Goal: Transaction & Acquisition: Obtain resource

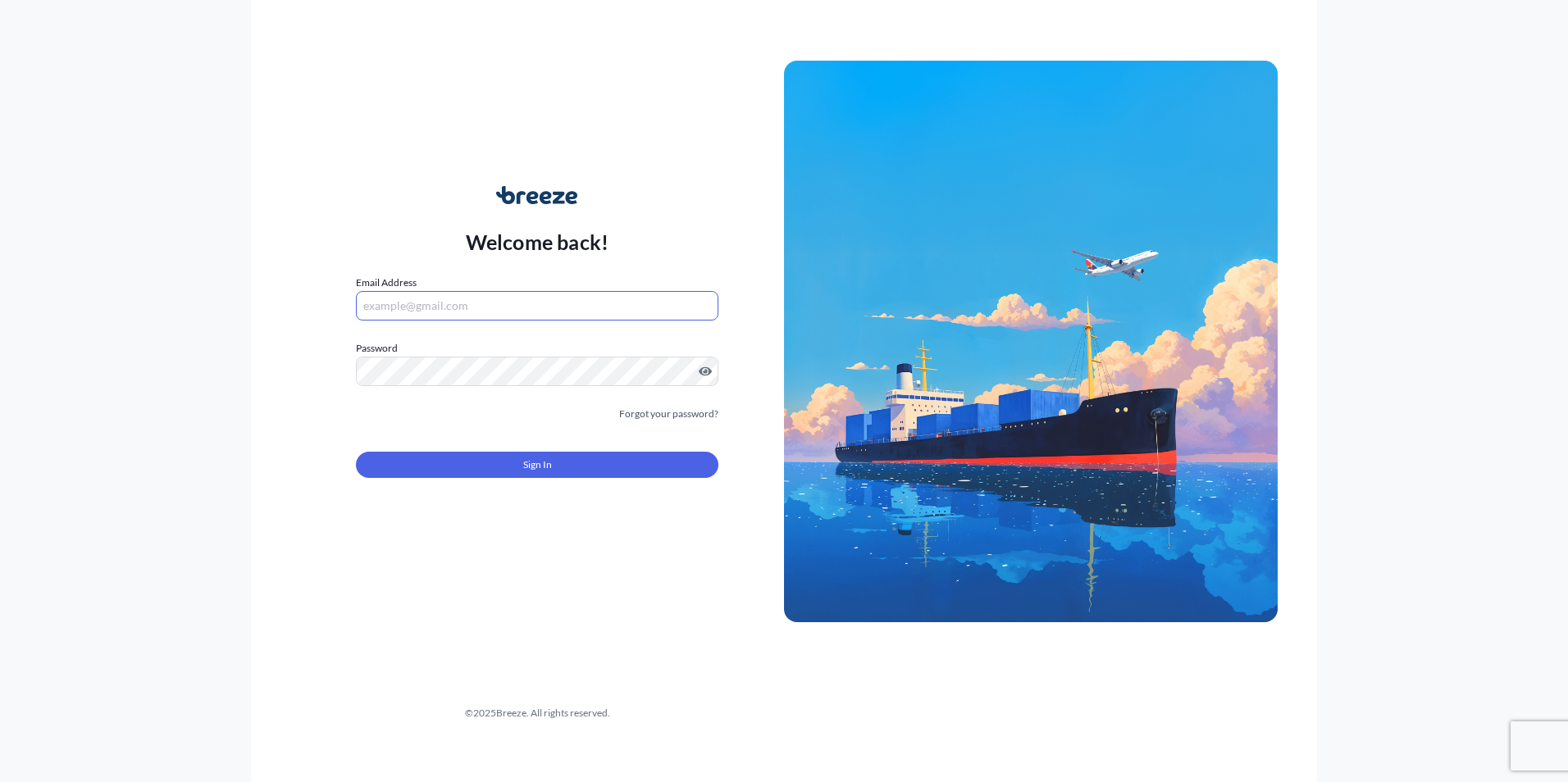
click at [498, 308] on input "Email Address" at bounding box center [537, 306] width 363 height 30
paste input "[EMAIL_ADDRESS][DOMAIN_NAME]"
type input "[EMAIL_ADDRESS][DOMAIN_NAME]"
drag, startPoint x: 742, startPoint y: 735, endPoint x: 726, endPoint y: 694, distance: 44.0
click at [742, 730] on div "Welcome back! Email Address [EMAIL_ADDRESS][DOMAIN_NAME] Password Password is r…" at bounding box center [784, 391] width 1066 height 782
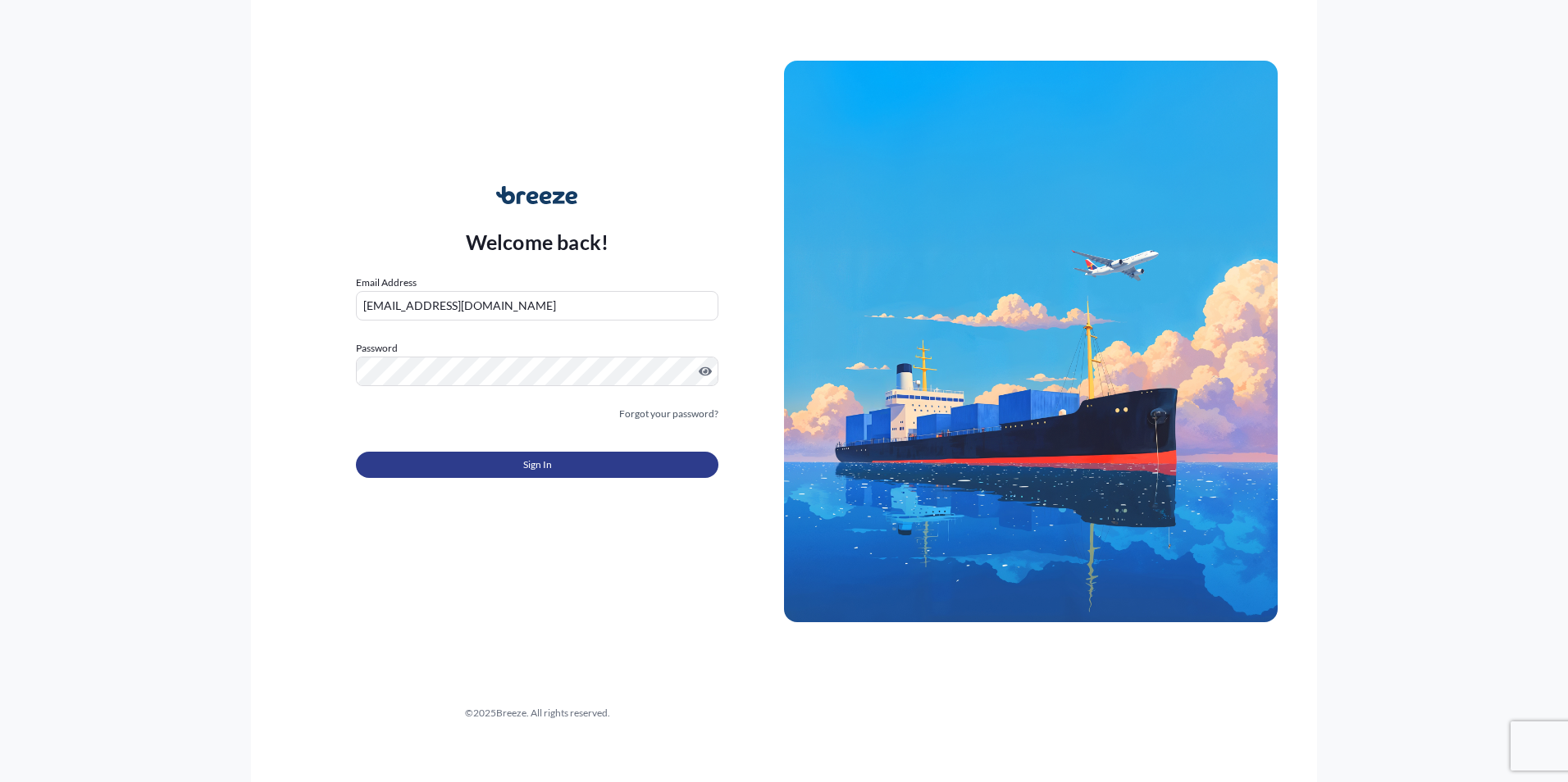
click at [466, 461] on button "Sign In" at bounding box center [537, 465] width 363 height 26
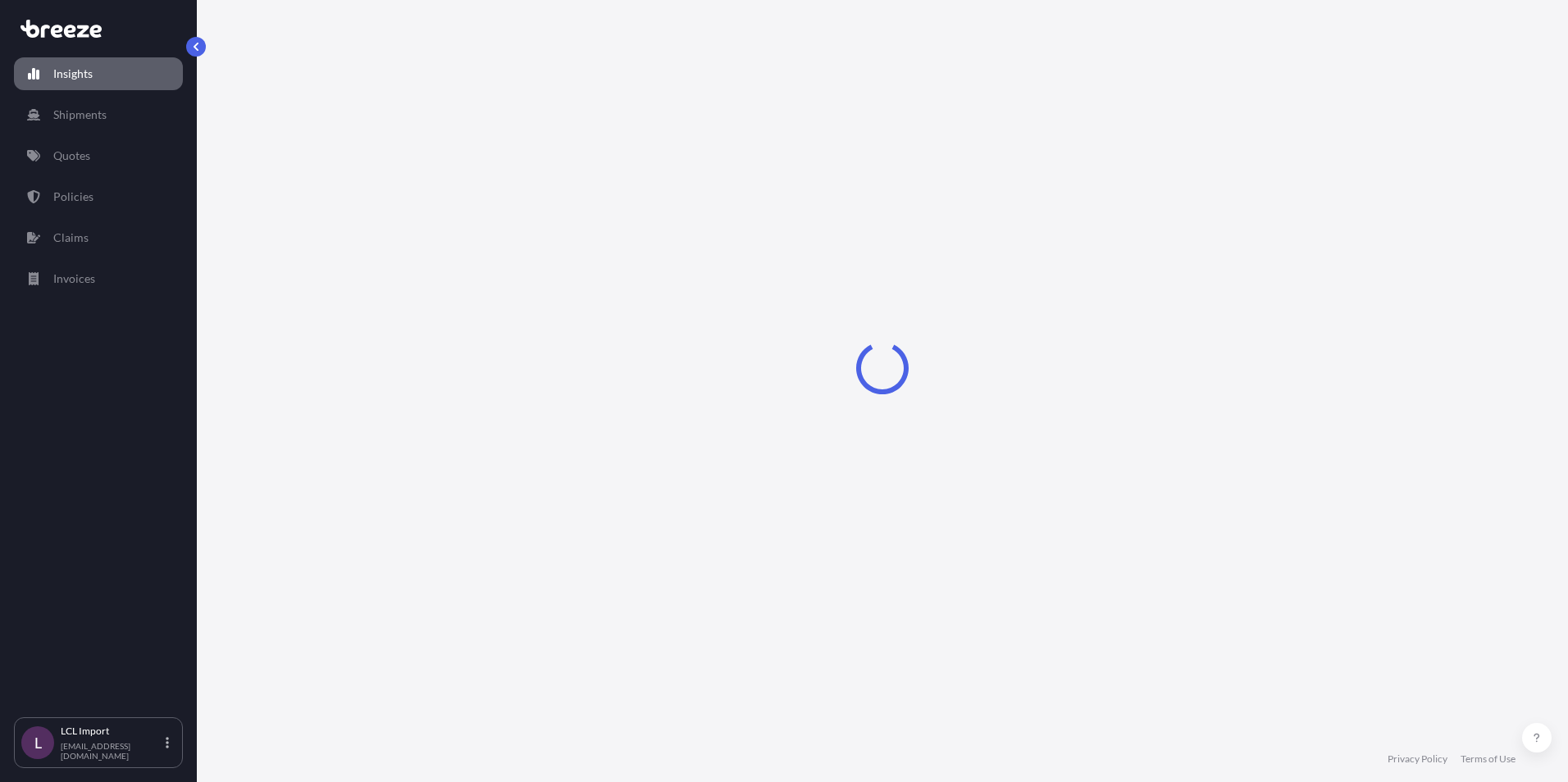
select select "2025"
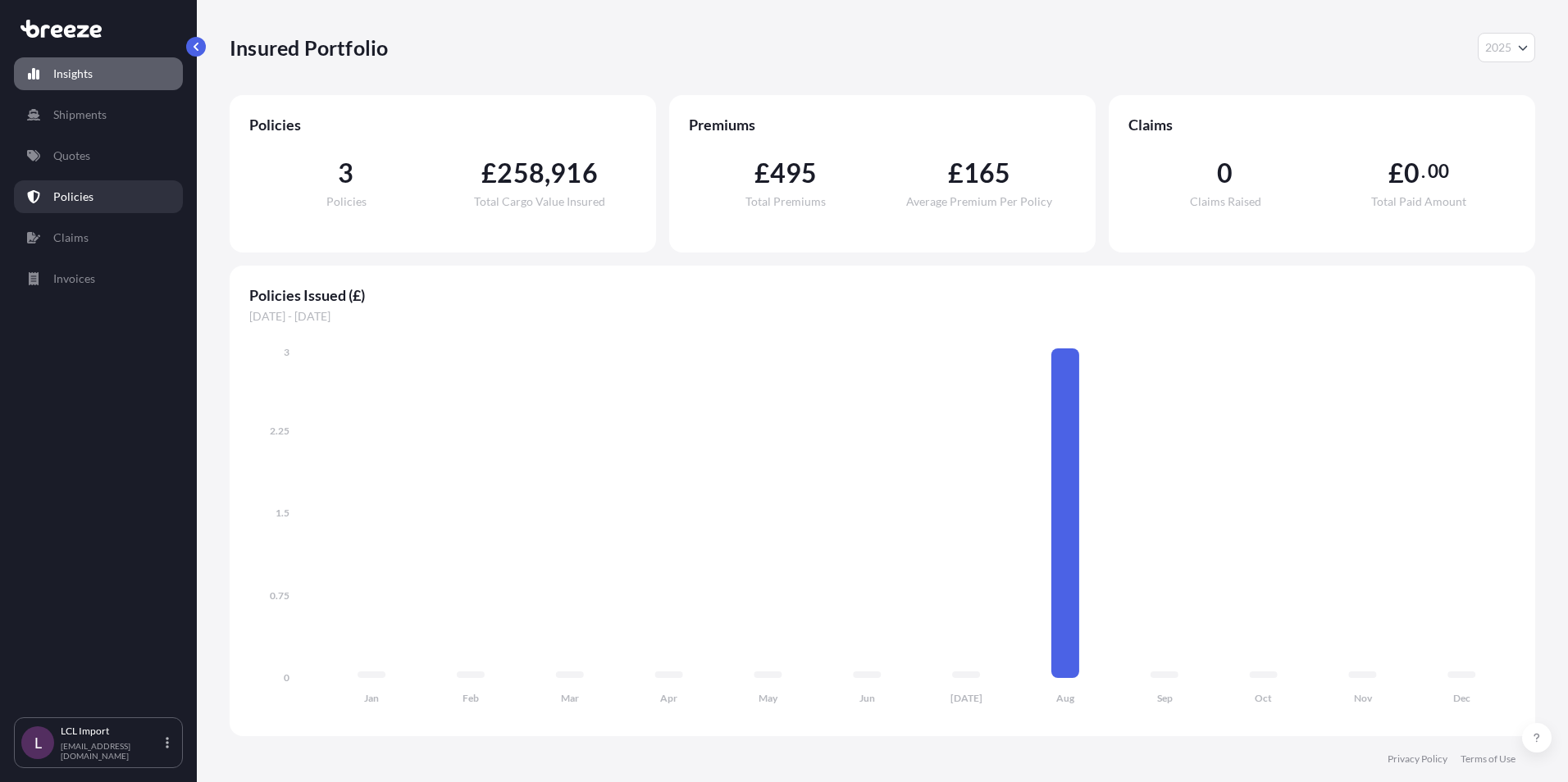
click at [81, 191] on p "Policies" at bounding box center [74, 197] width 40 height 17
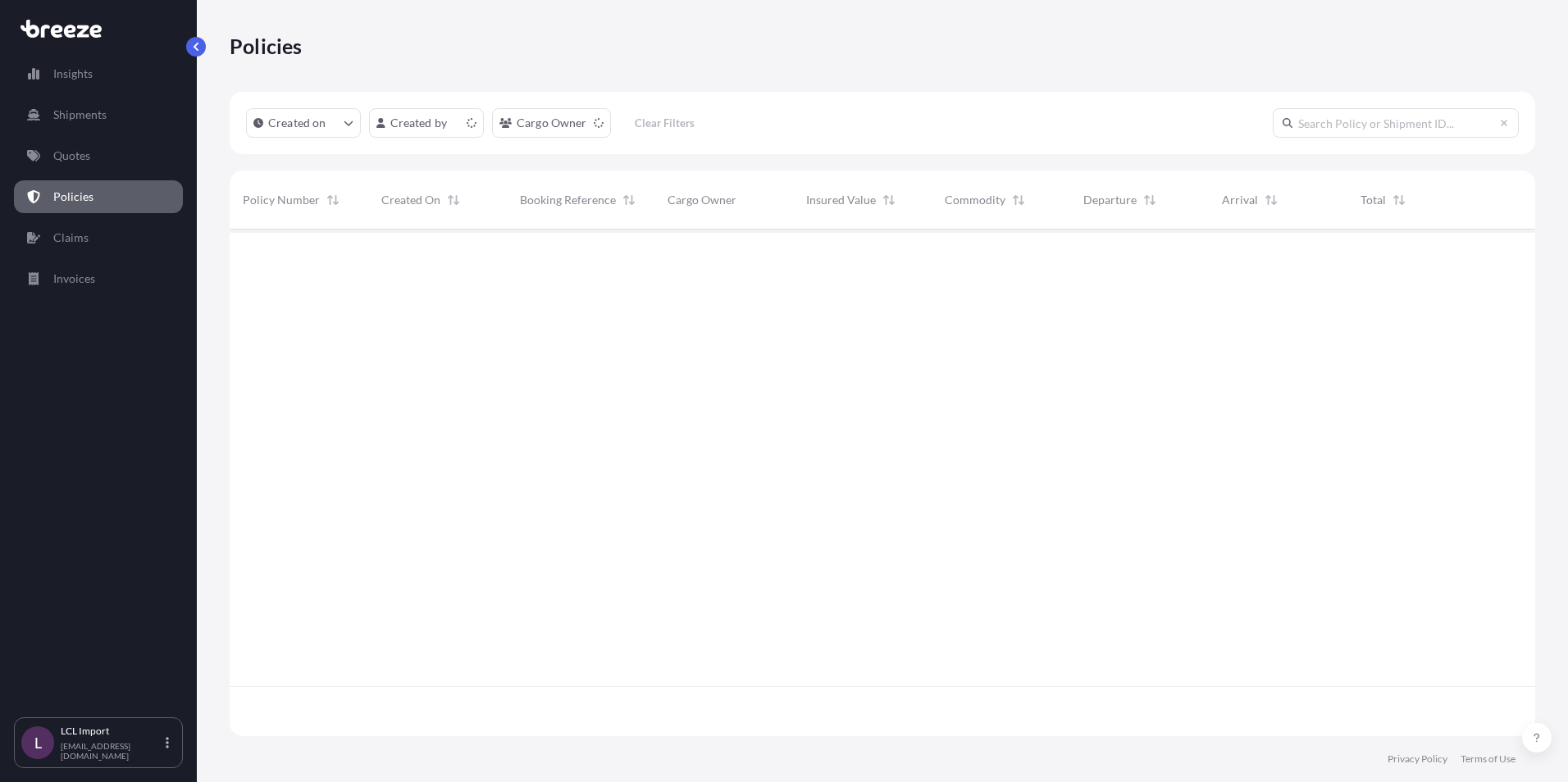
scroll to position [503, 1293]
click at [77, 164] on link "Quotes" at bounding box center [98, 156] width 169 height 33
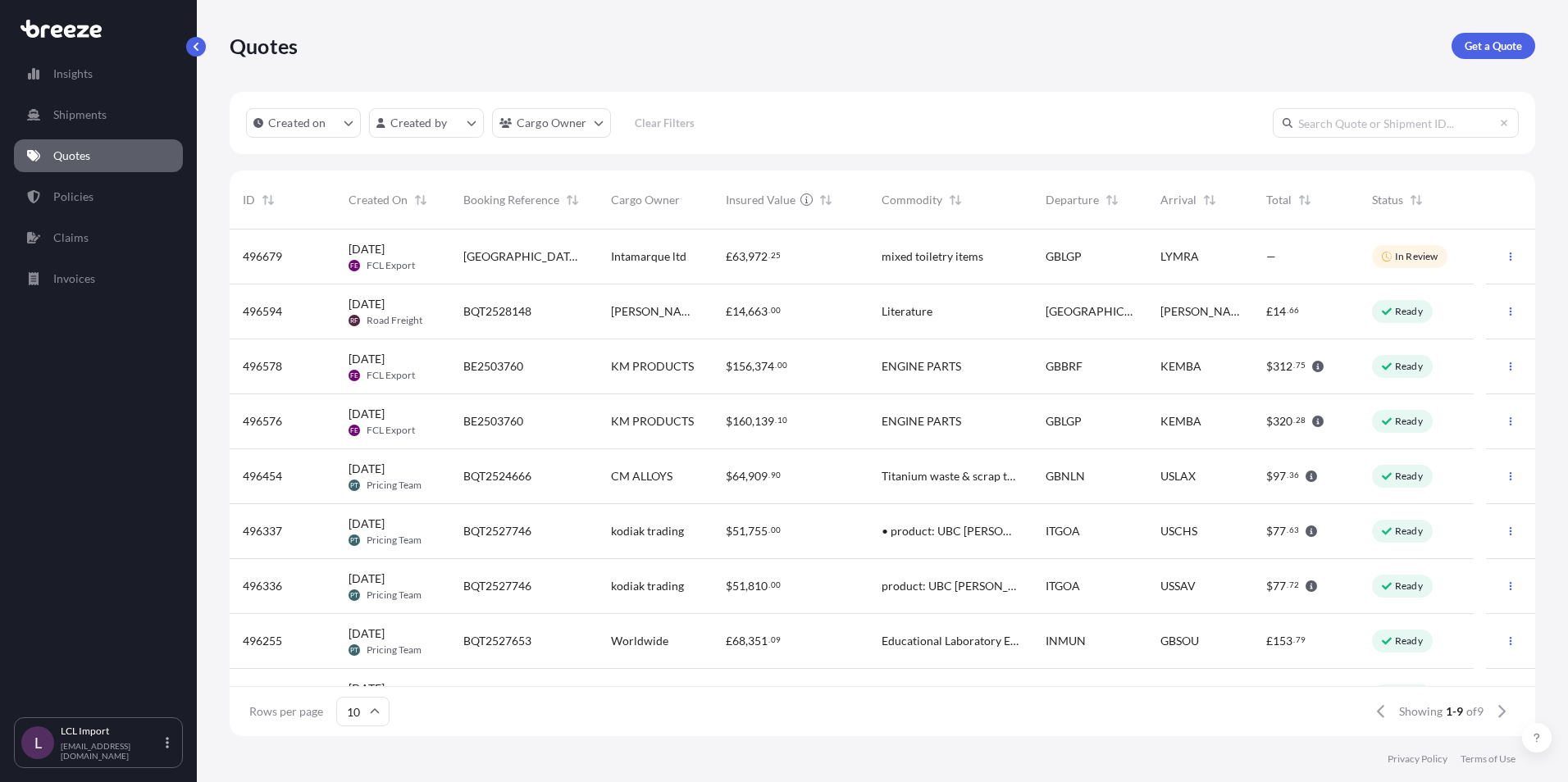
click at [499, 642] on span "BQT2527653" at bounding box center [496, 641] width 68 height 17
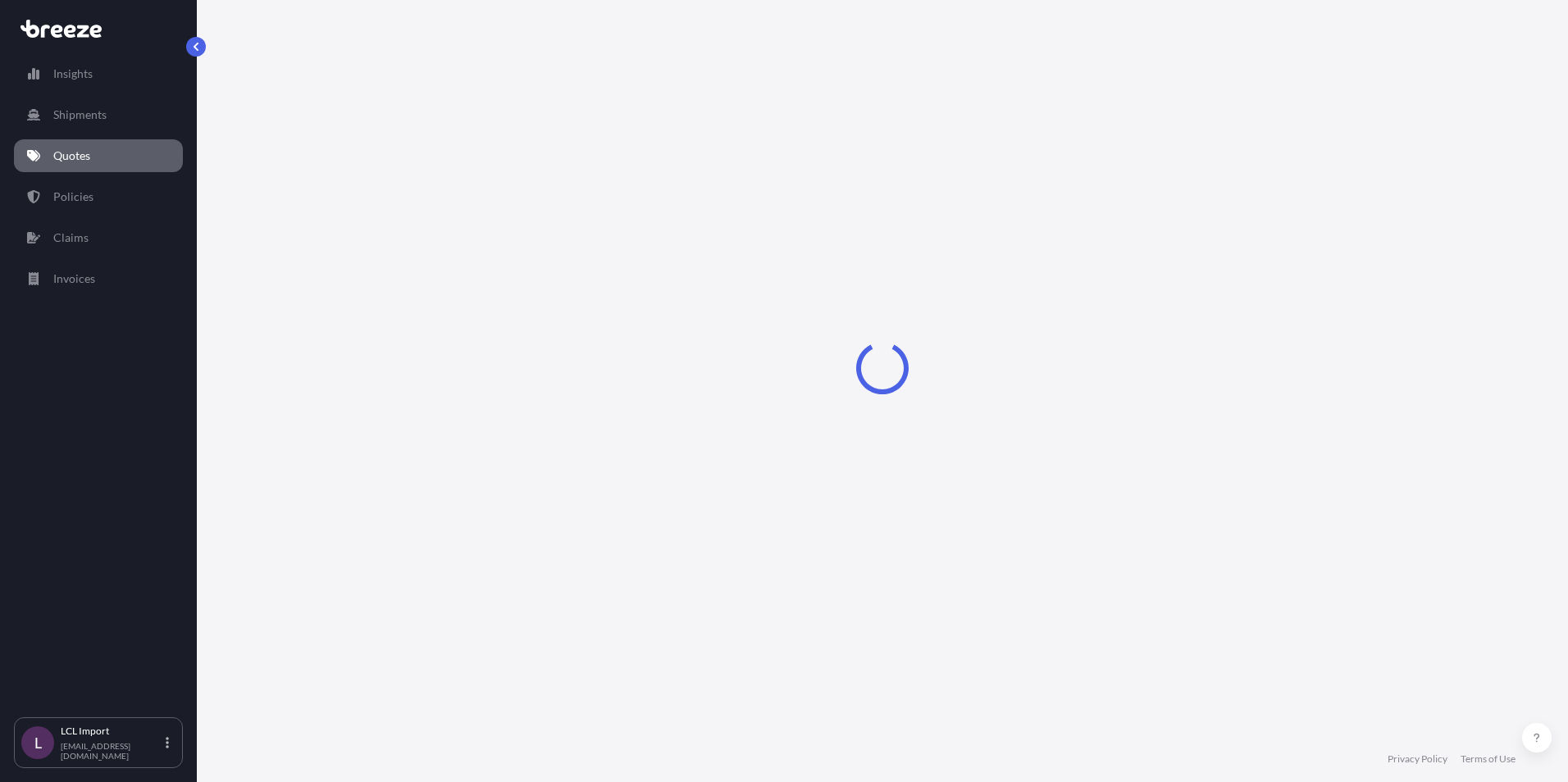
select select "Road"
select select "Sea"
select select "Road"
select select "2"
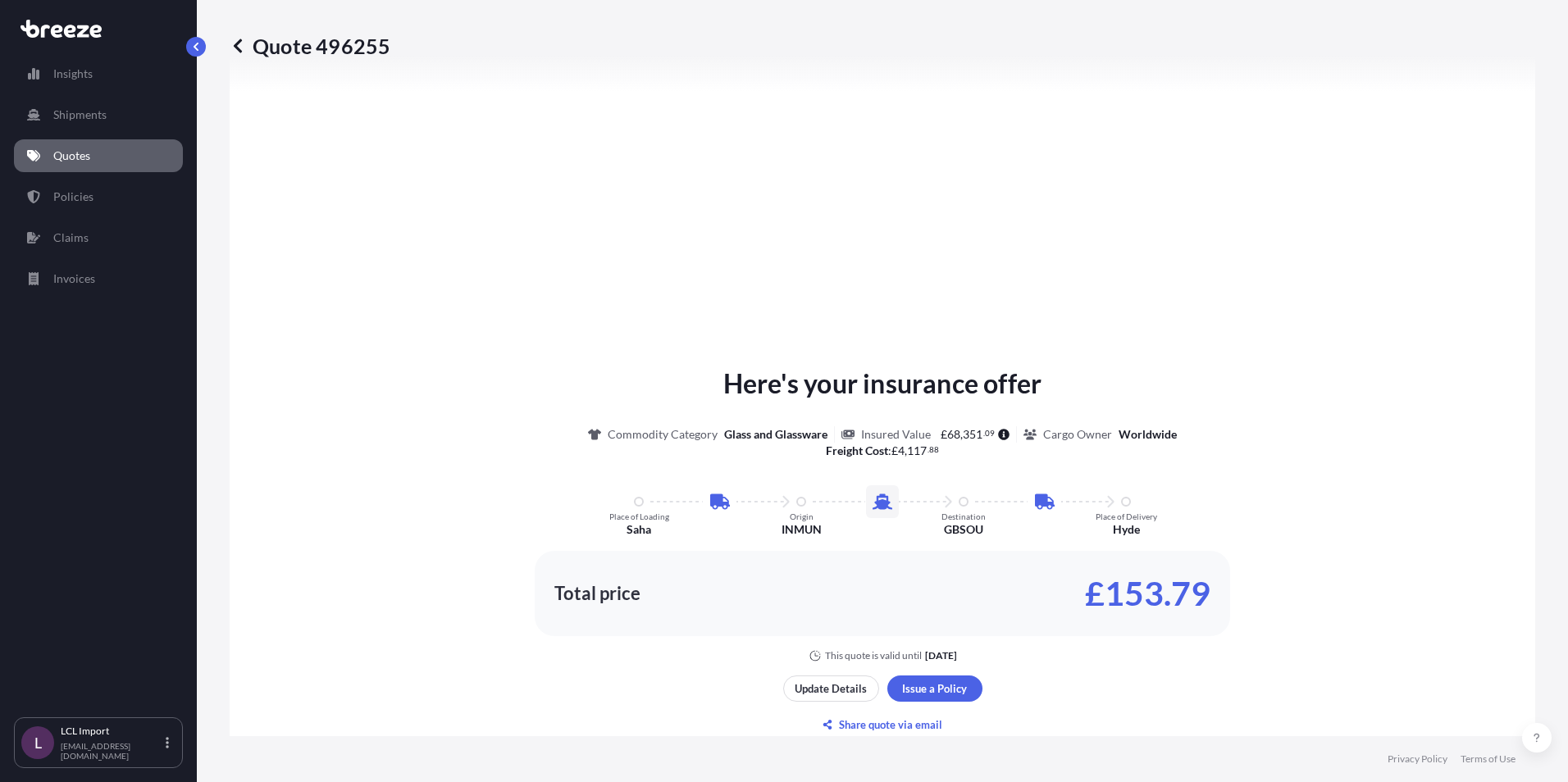
scroll to position [574, 0]
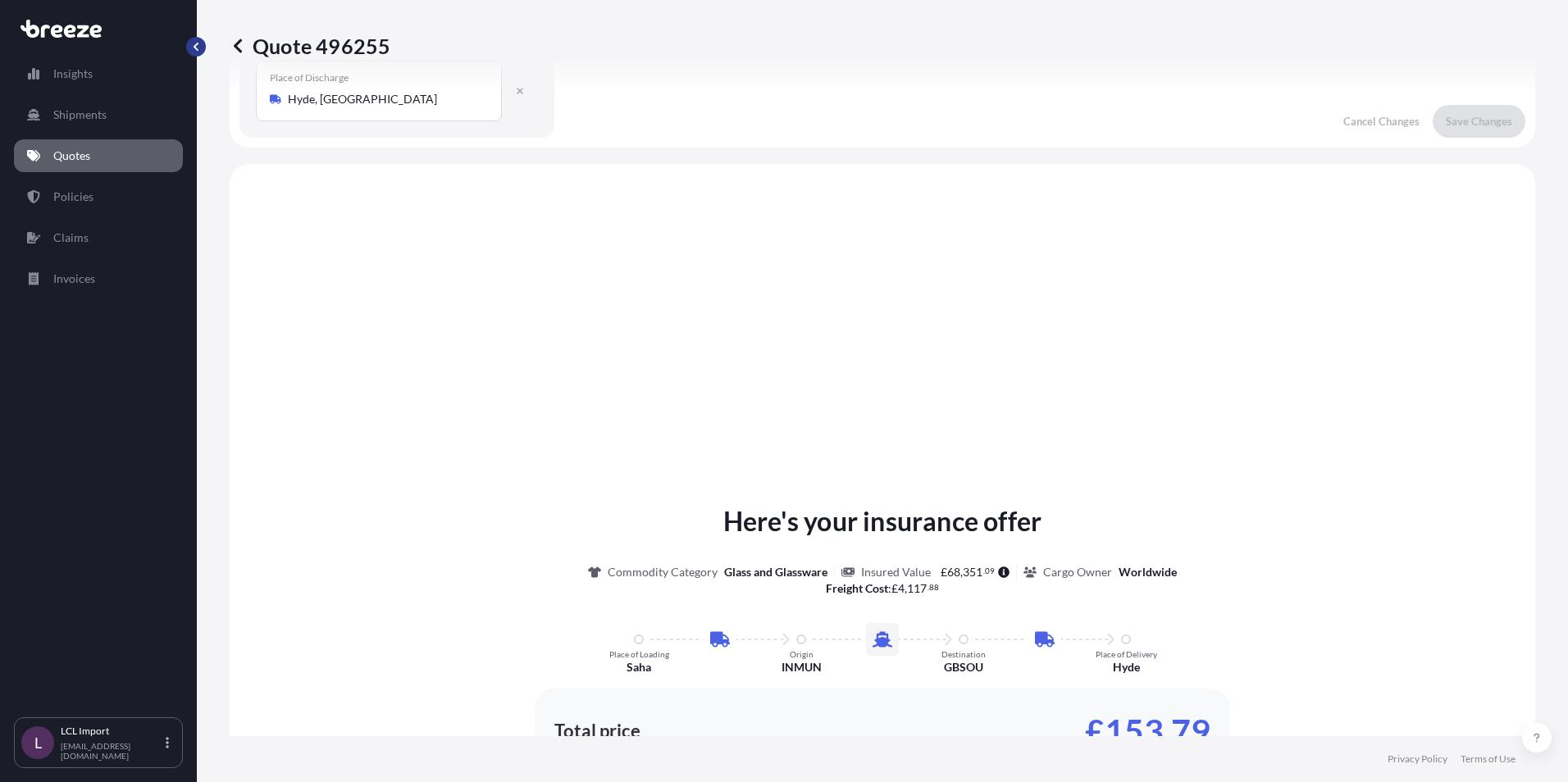
click at [189, 45] on button "button" at bounding box center [196, 47] width 19 height 19
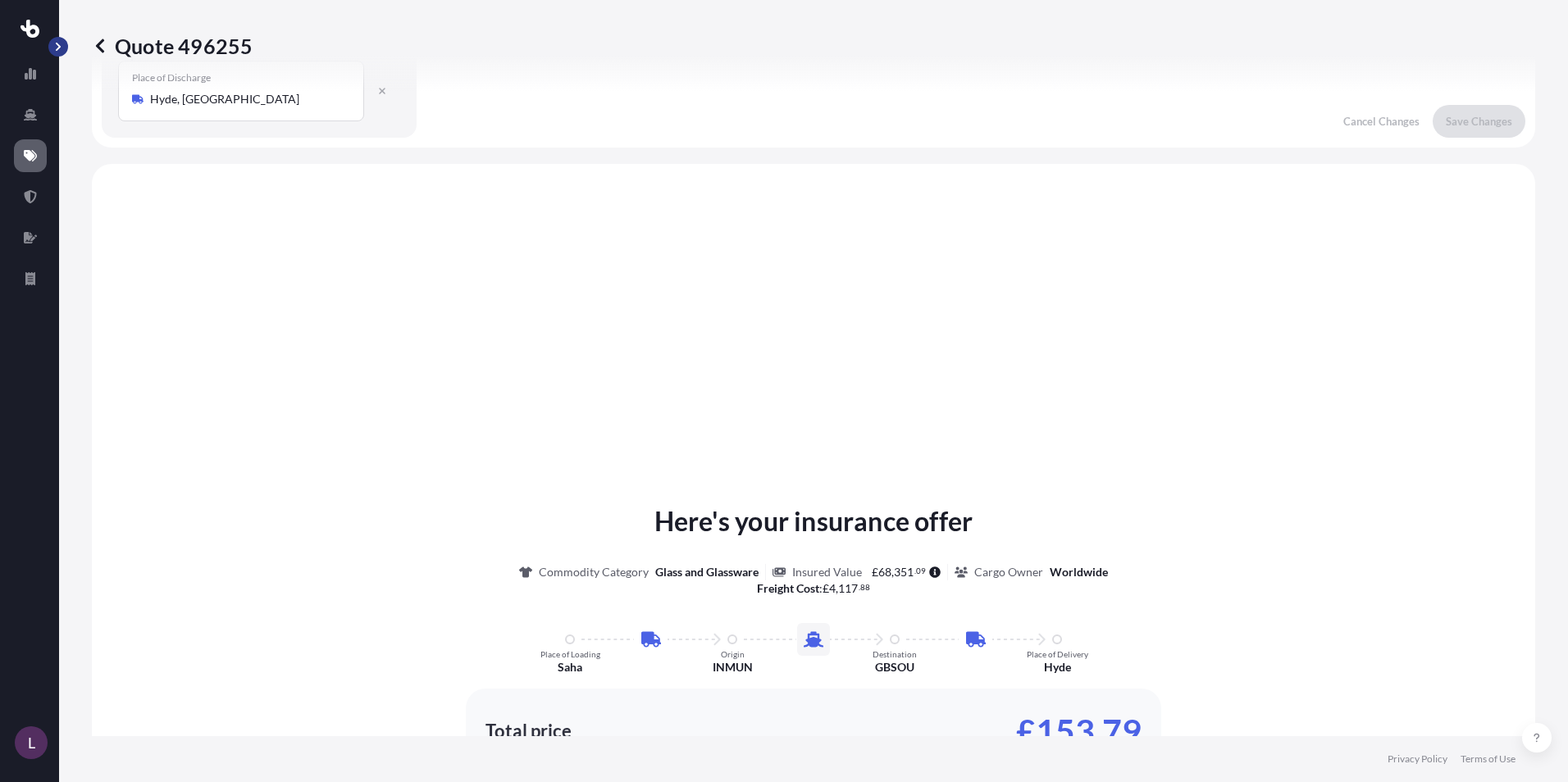
click at [59, 38] on button "button" at bounding box center [58, 47] width 19 height 19
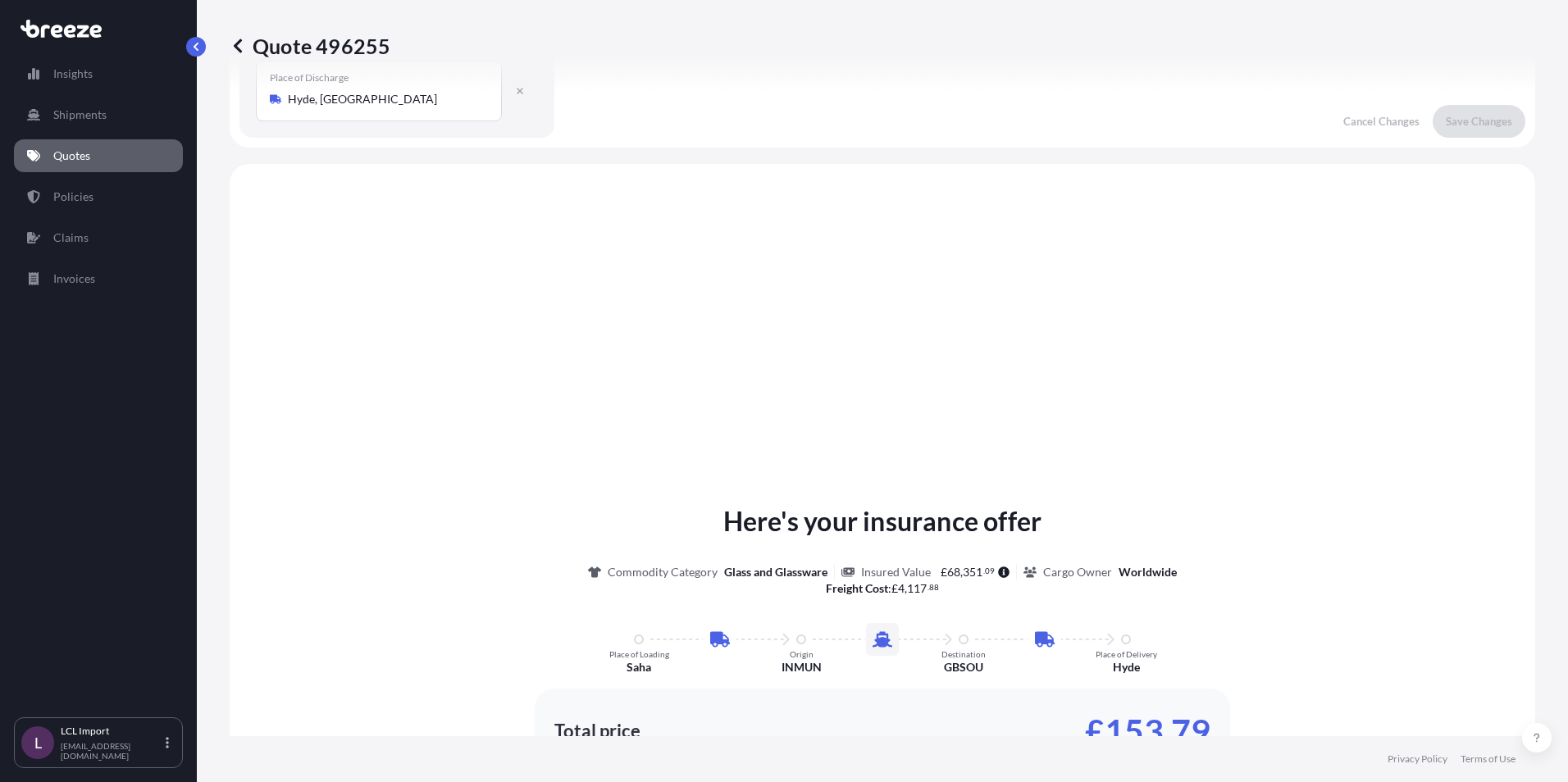
click at [245, 47] on icon at bounding box center [237, 46] width 17 height 17
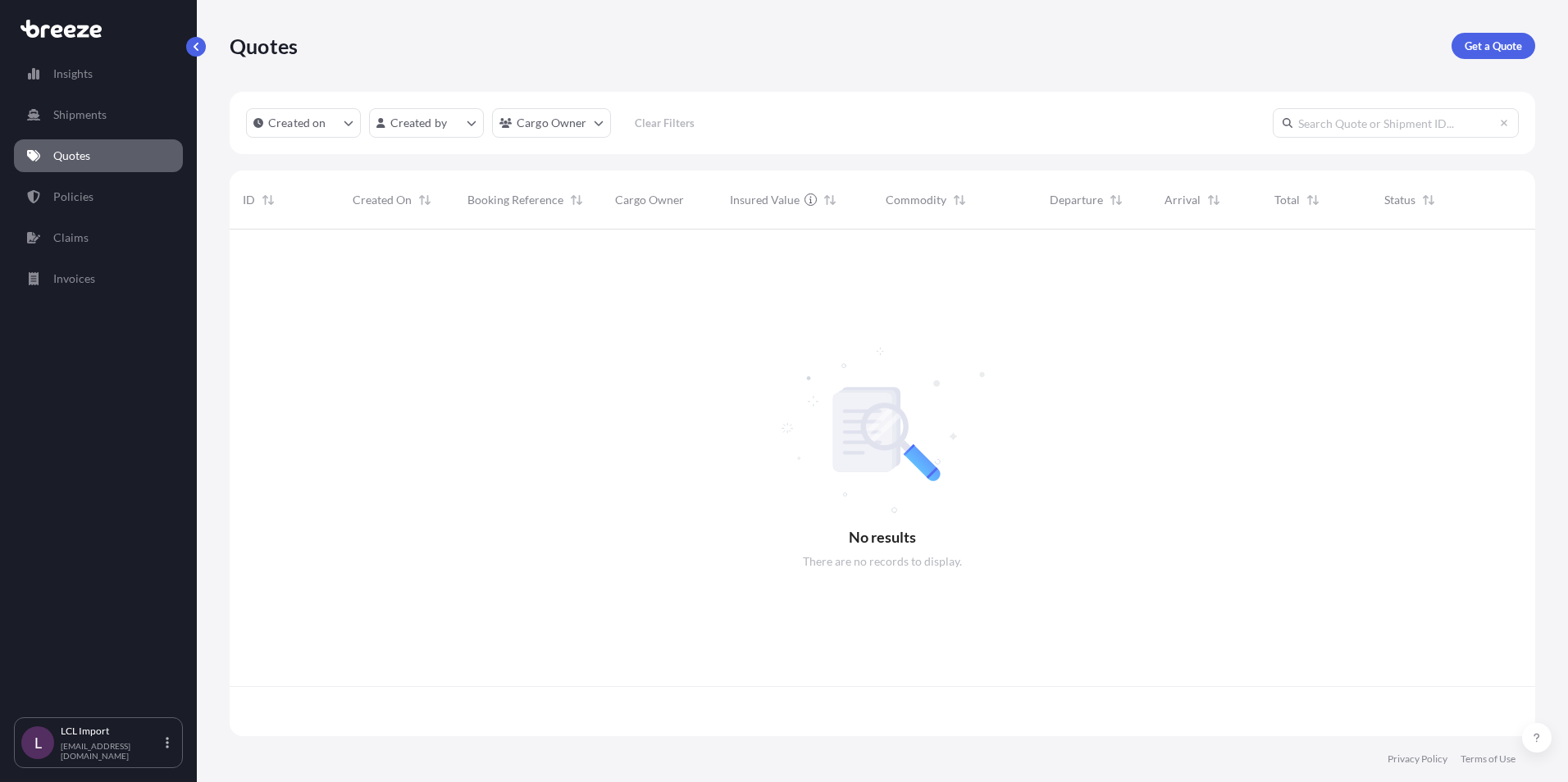
scroll to position [503, 1293]
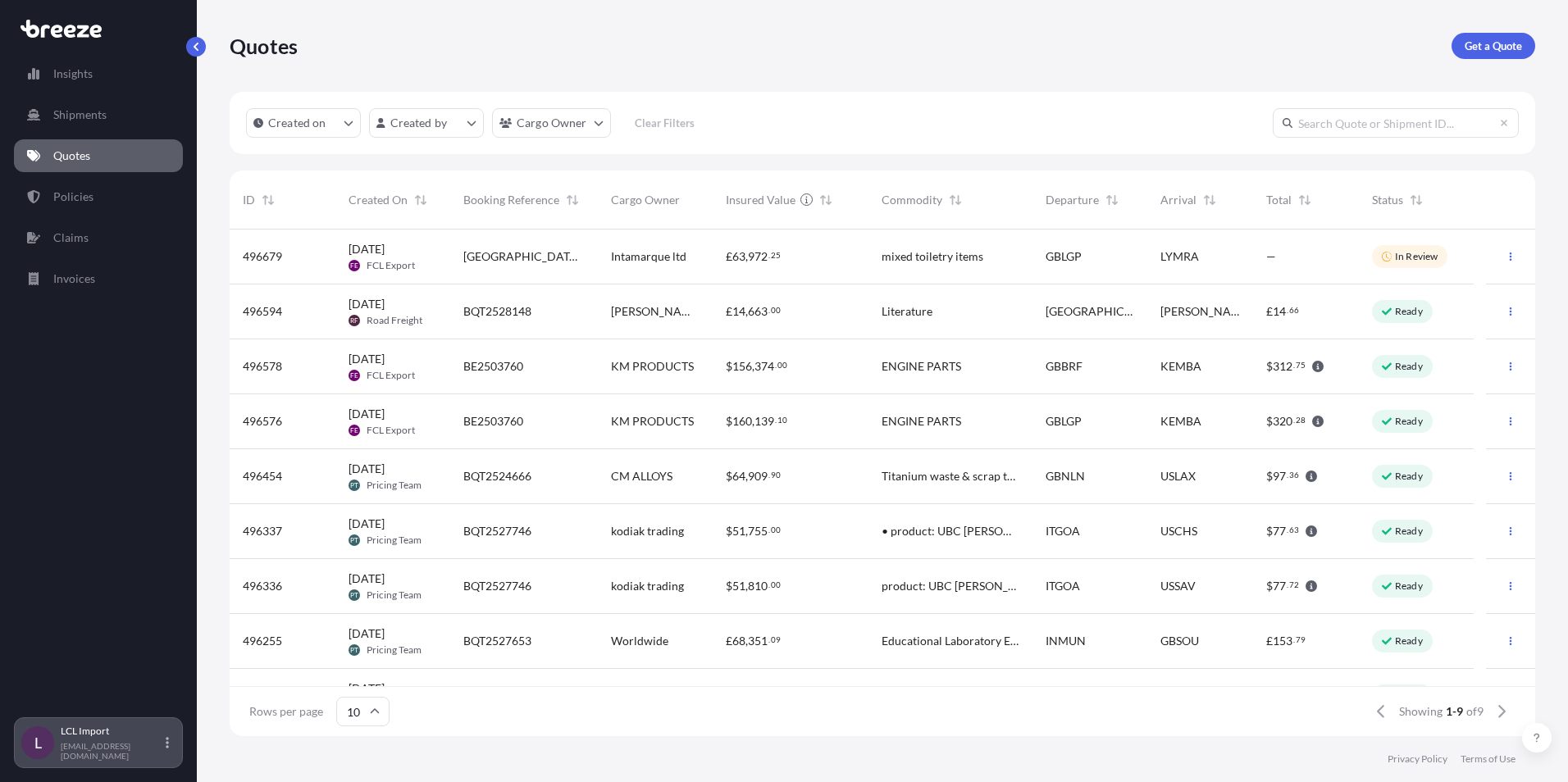
click at [118, 732] on p "LCL Import" at bounding box center [112, 731] width 102 height 13
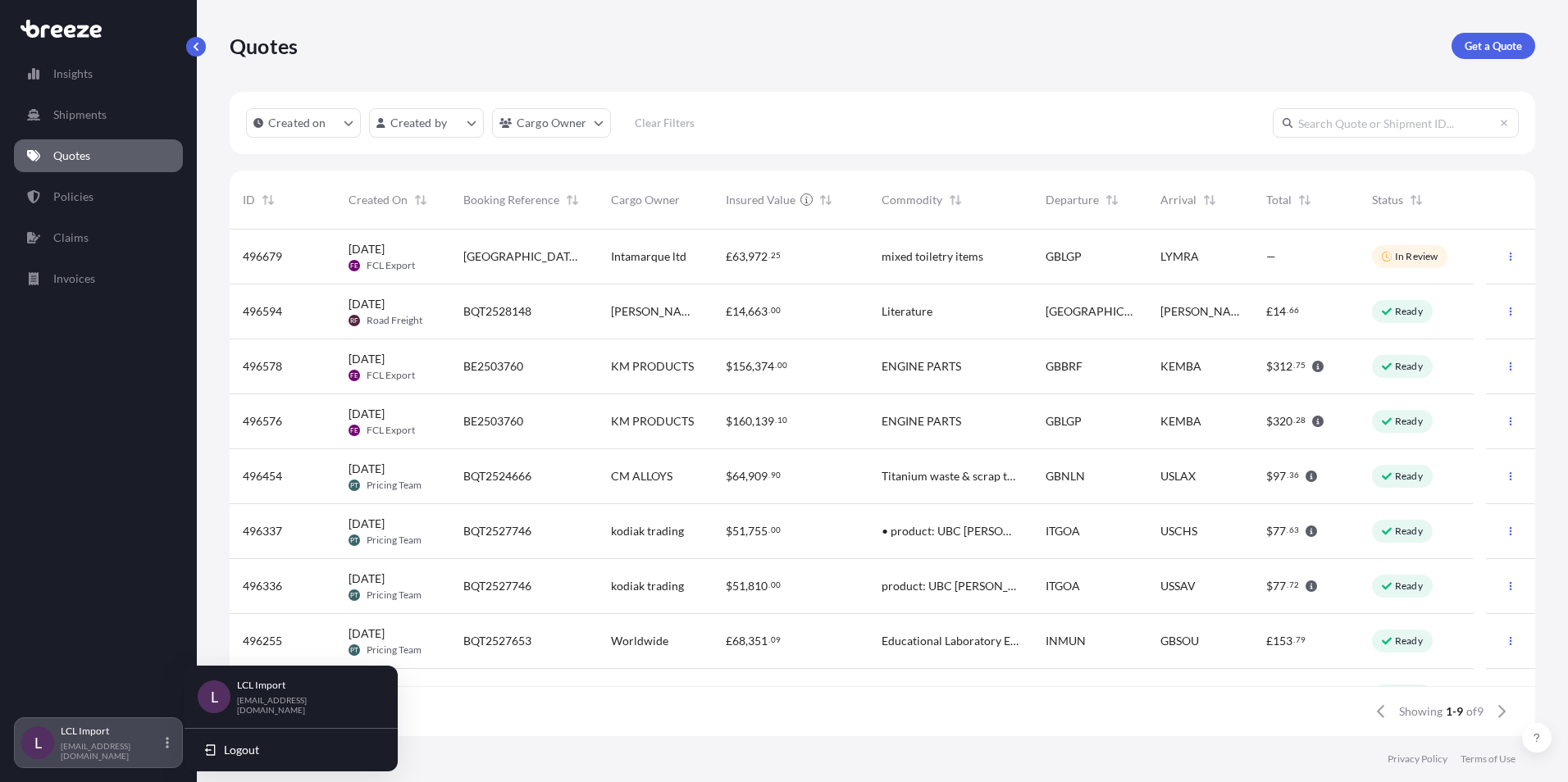
click at [118, 732] on p "LCL Import" at bounding box center [112, 731] width 102 height 13
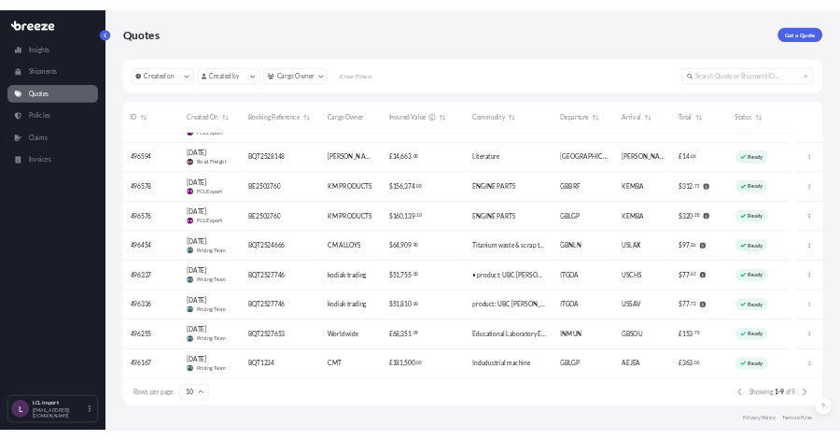
scroll to position [0, 0]
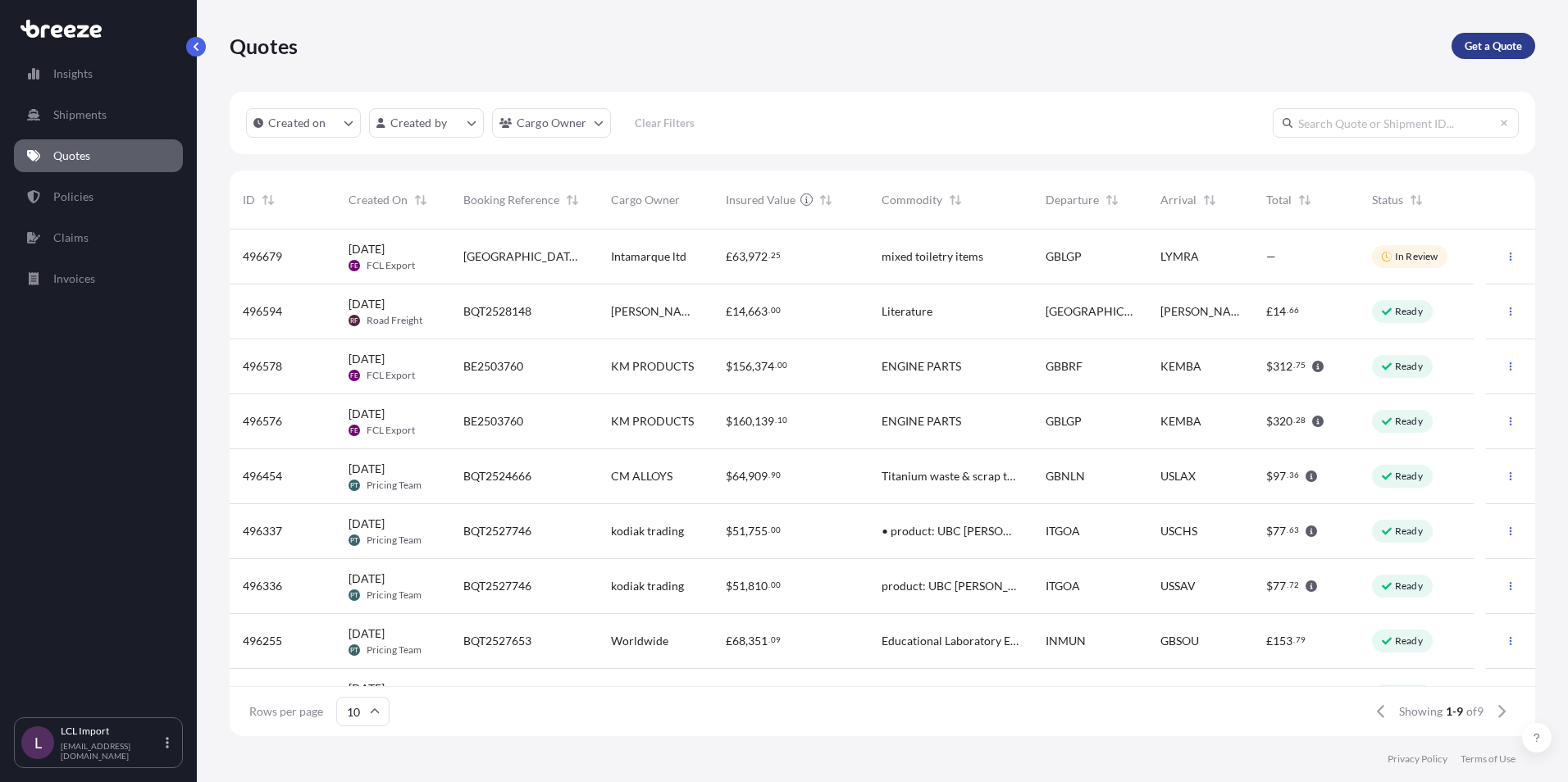
click at [1482, 54] on link "Get a Quote" at bounding box center [1492, 46] width 83 height 26
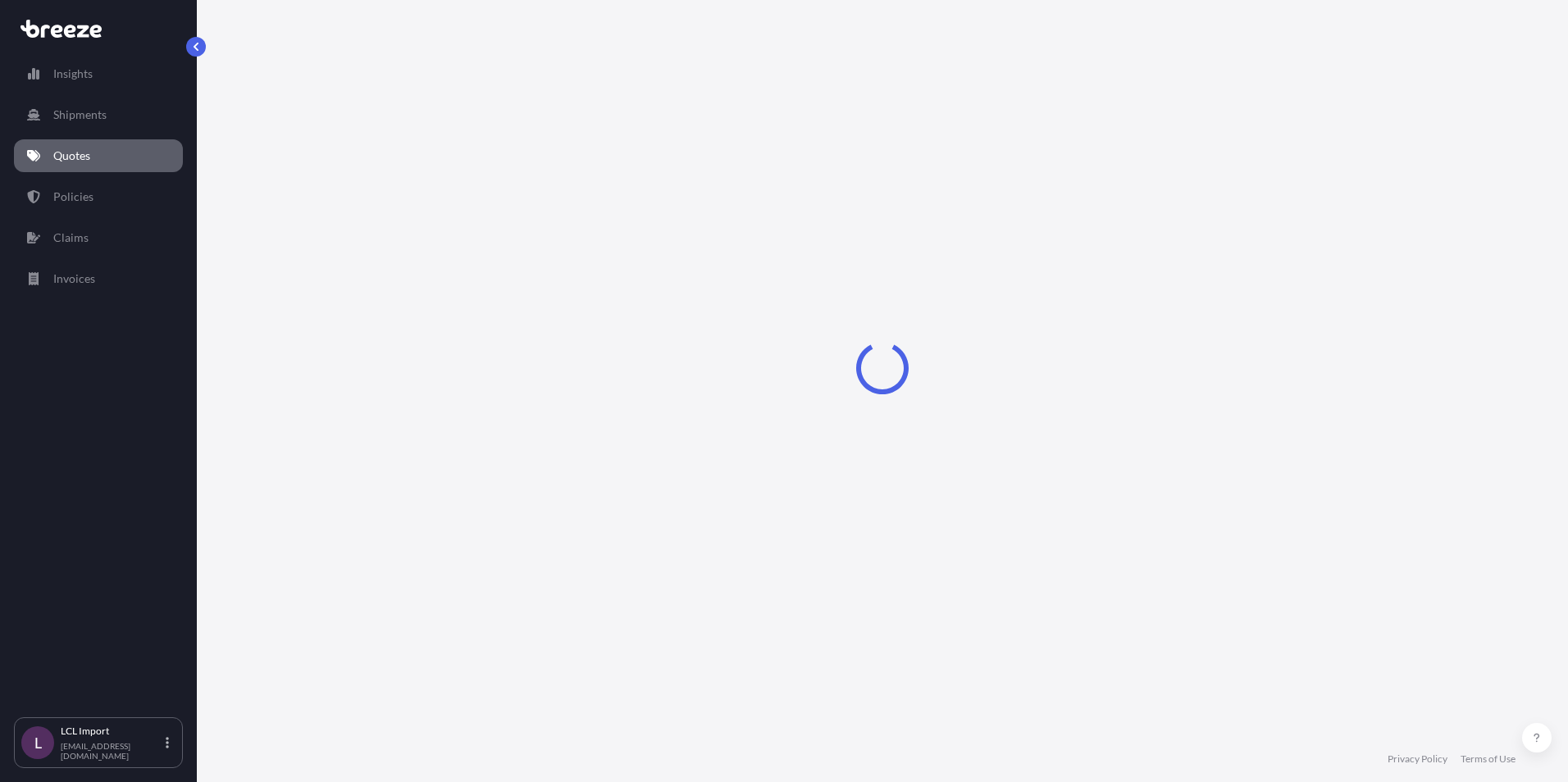
select select "Sea"
select select "1"
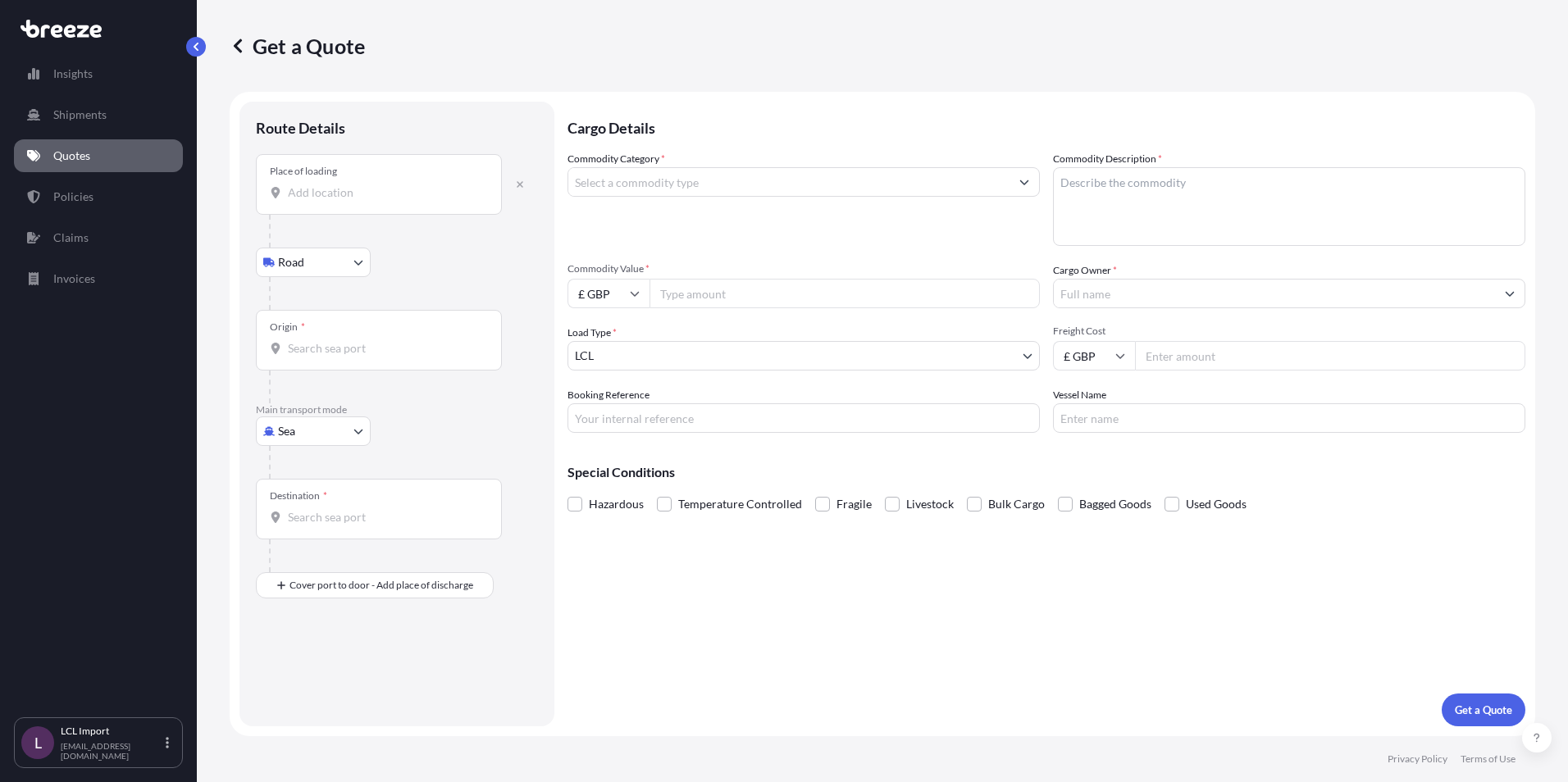
click at [336, 171] on div "Place of loading" at bounding box center [303, 171] width 68 height 13
click at [336, 185] on input "Place of loading" at bounding box center [385, 192] width 193 height 17
click at [572, 388] on label "Booking Reference" at bounding box center [608, 395] width 82 height 17
click at [572, 403] on input "Booking Reference" at bounding box center [804, 418] width 473 height 30
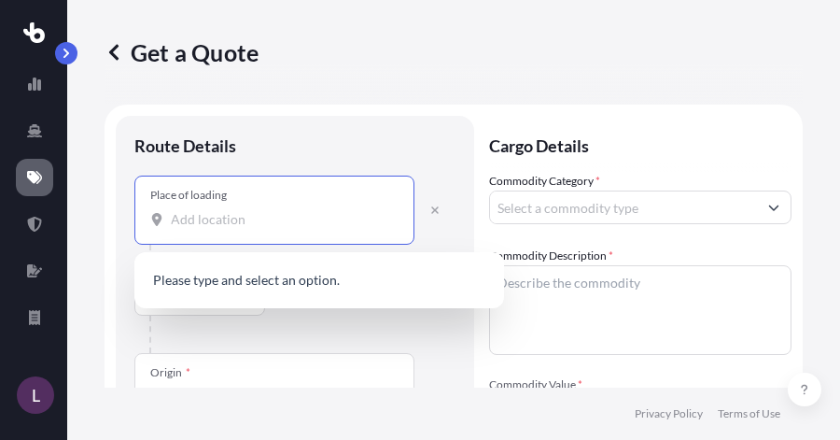
click at [223, 223] on input "Place of loading" at bounding box center [281, 219] width 220 height 19
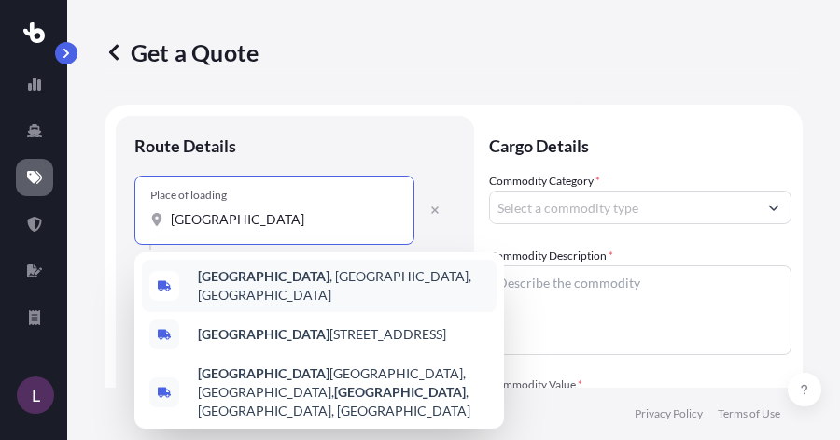
click at [243, 284] on b "[GEOGRAPHIC_DATA]" at bounding box center [264, 276] width 132 height 16
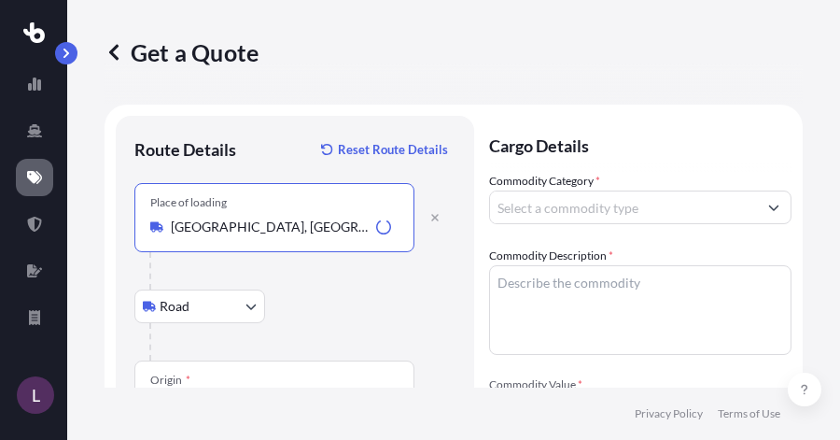
type input "[GEOGRAPHIC_DATA], [GEOGRAPHIC_DATA], [GEOGRAPHIC_DATA]"
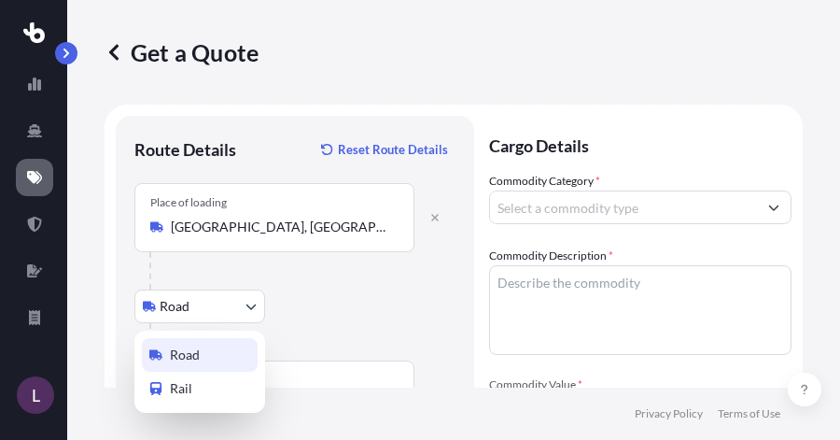
click at [225, 300] on body "0 options available. 5 options available. L Get a Quote Route Details Reset Rou…" at bounding box center [420, 220] width 840 height 440
click at [212, 357] on div "Road" at bounding box center [200, 355] width 116 height 34
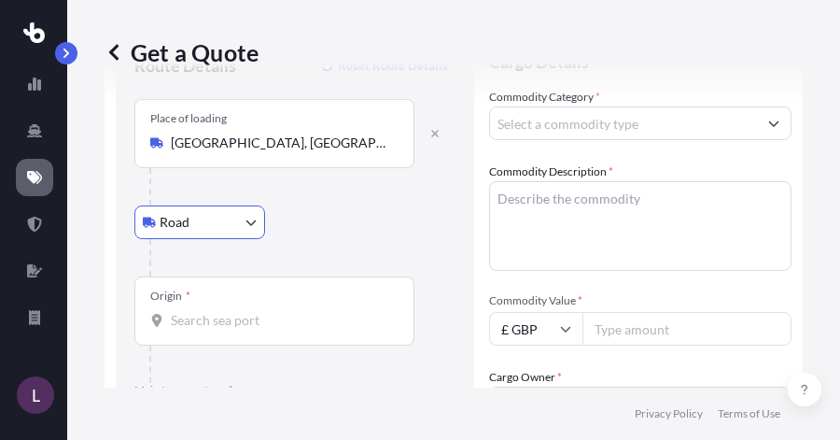
scroll to position [93, 0]
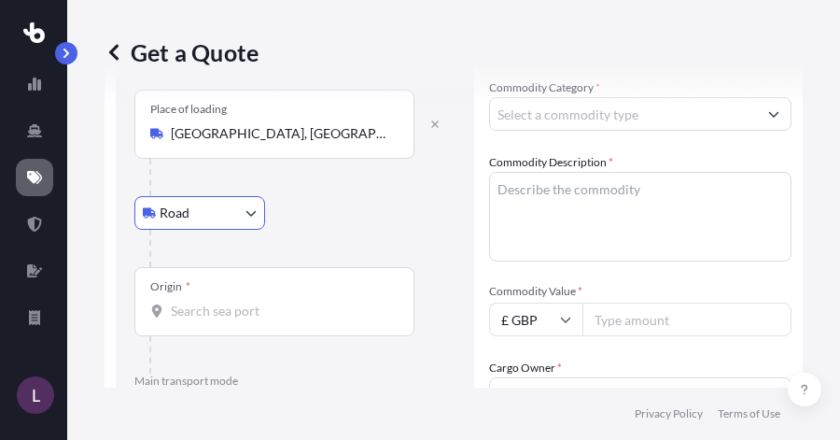
click at [357, 301] on div "Origin *" at bounding box center [274, 301] width 280 height 69
click at [357, 301] on input "Origin *" at bounding box center [281, 310] width 220 height 19
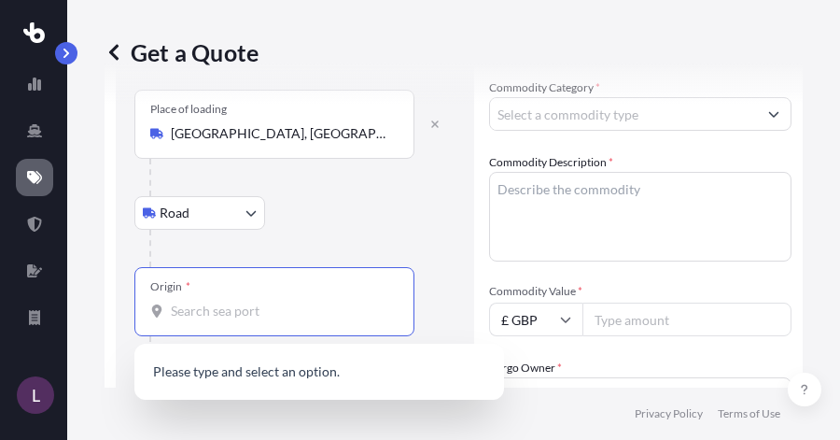
type input "h"
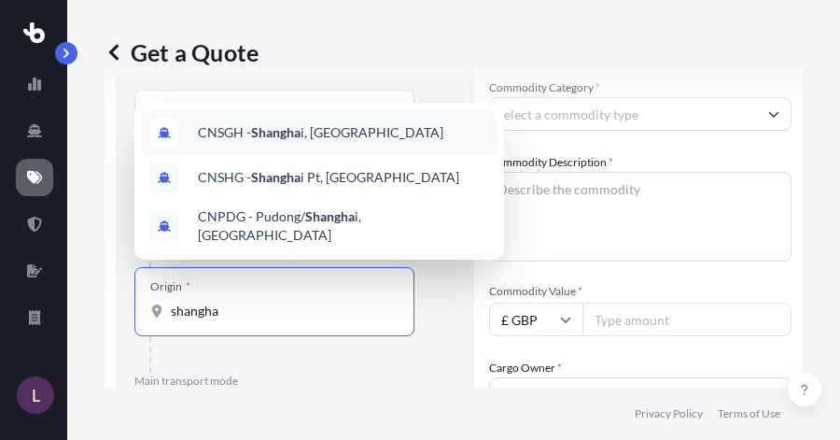
click at [334, 126] on div "CNSGH - Shangha i, [GEOGRAPHIC_DATA]" at bounding box center [319, 132] width 355 height 45
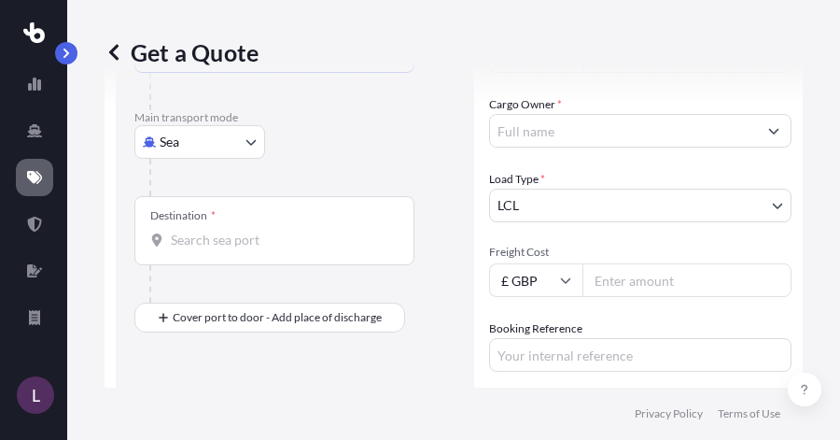
scroll to position [373, 0]
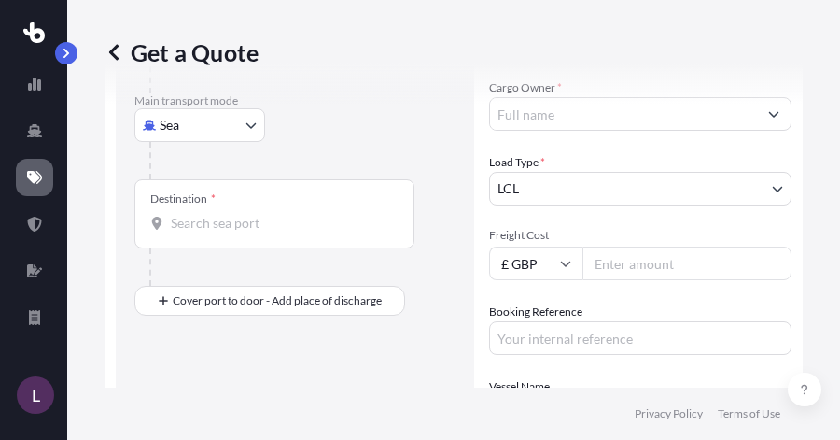
type input "CNSGH - [GEOGRAPHIC_DATA], [GEOGRAPHIC_DATA]"
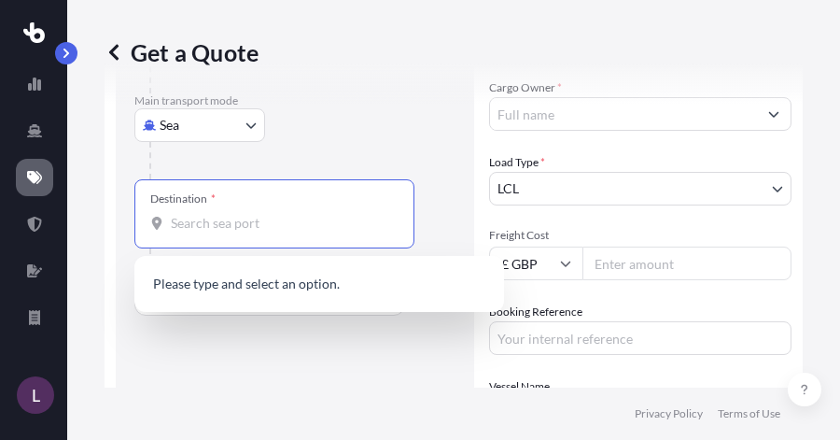
click at [231, 220] on input "Destination *" at bounding box center [281, 223] width 220 height 19
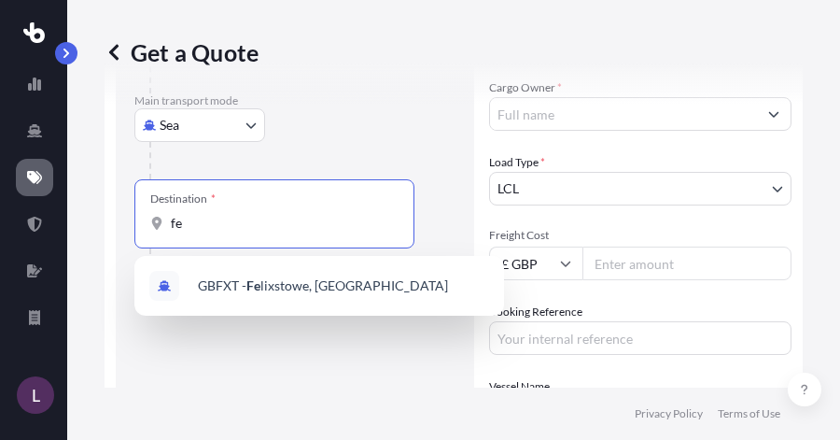
type input "f"
type input "sunderland"
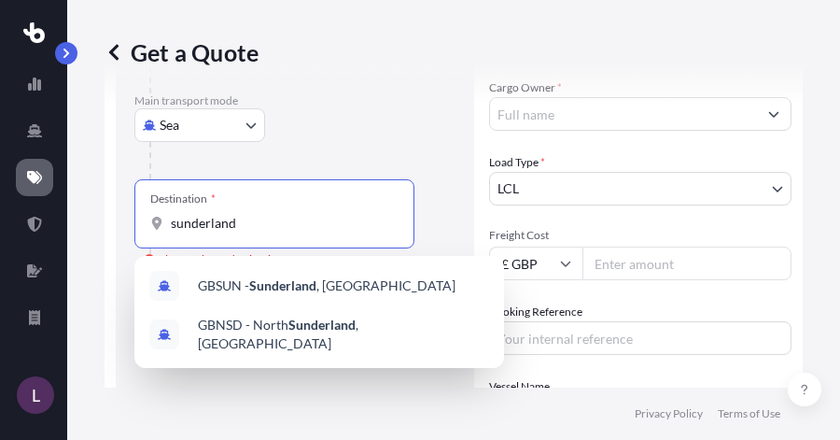
drag, startPoint x: 267, startPoint y: 217, endPoint x: 320, endPoint y: 217, distance: 53.2
click at [268, 217] on input "sunderland" at bounding box center [281, 223] width 220 height 19
drag, startPoint x: 320, startPoint y: 217, endPoint x: 17, endPoint y: 217, distance: 303.3
click at [17, 217] on div "L Get a Quote Route Details Reset Route Details Place of loading [GEOGRAPHIC_DA…" at bounding box center [420, 220] width 840 height 440
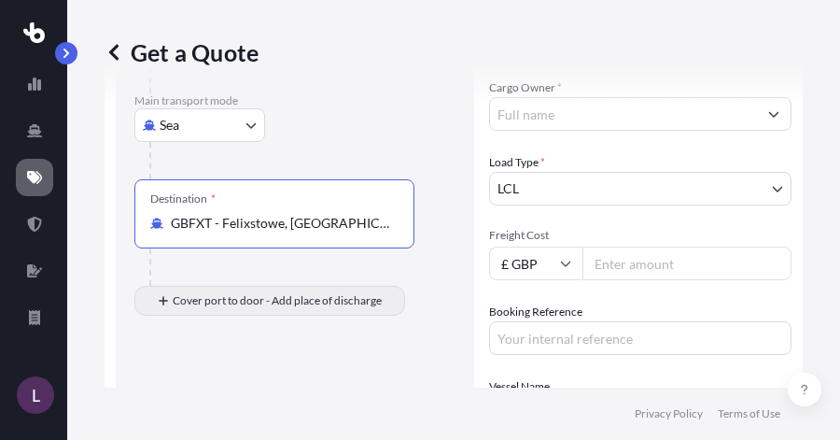
type input "GBFXT - Felixstowe, [GEOGRAPHIC_DATA]"
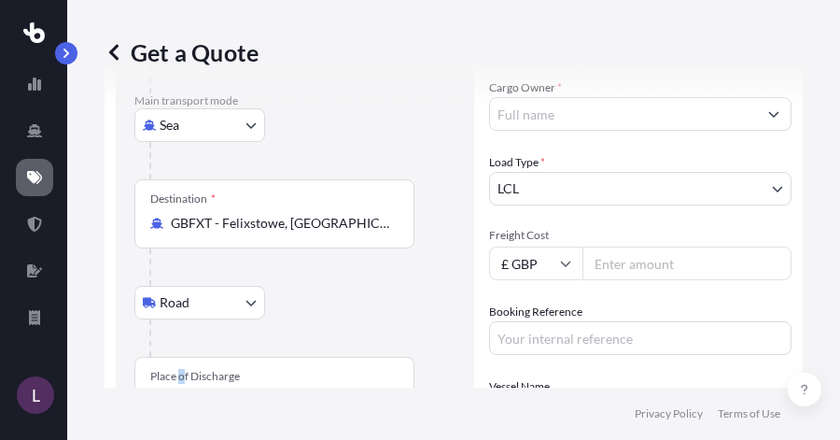
click at [183, 374] on div "Place of Discharge" at bounding box center [274, 391] width 280 height 69
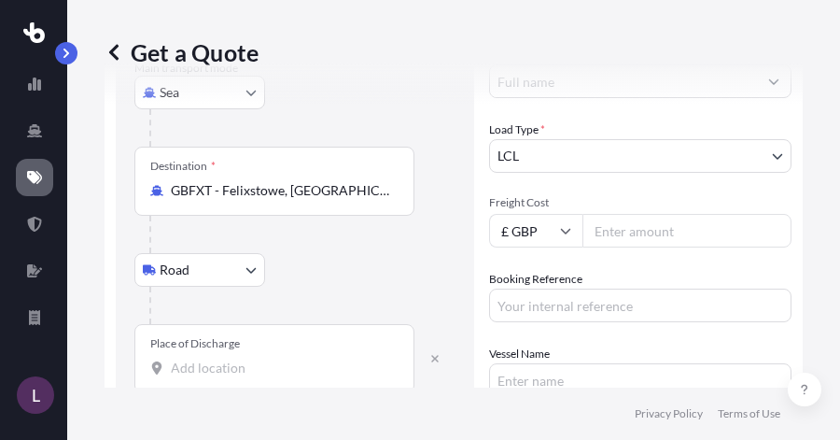
click at [235, 378] on div "Place of Discharge" at bounding box center [274, 358] width 280 height 69
click at [235, 377] on input "Place of Discharge" at bounding box center [281, 367] width 220 height 19
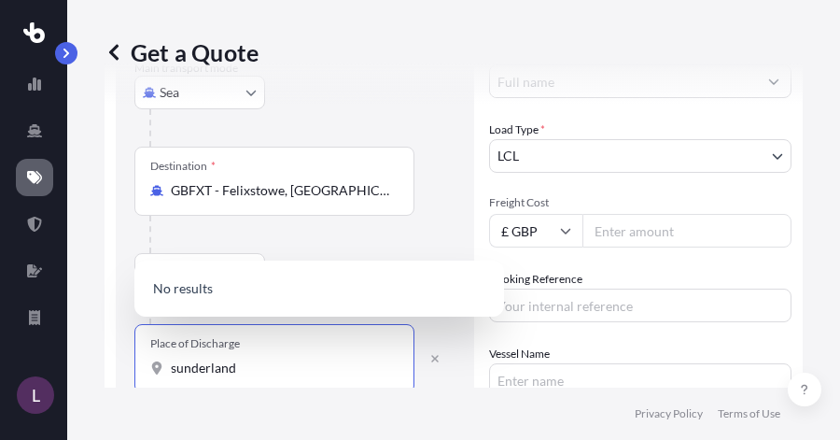
type input "sunderland"
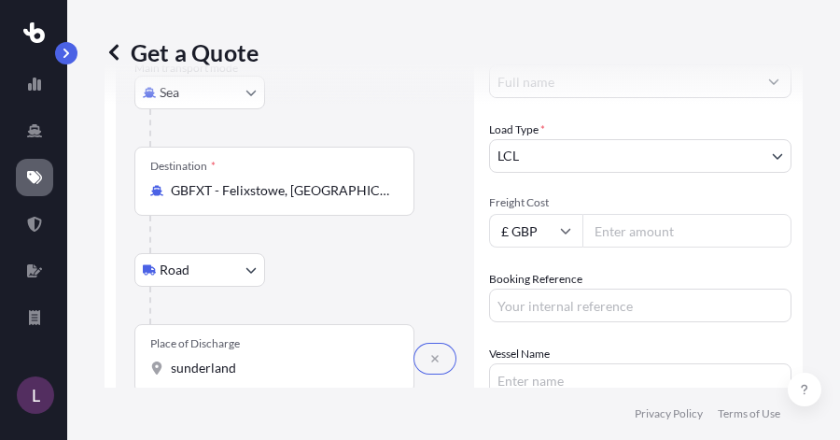
scroll to position [593, 0]
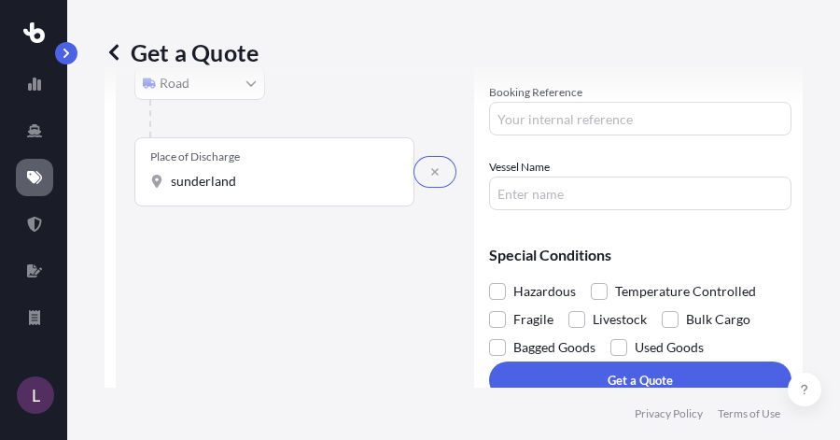
click at [285, 179] on input "sunderland" at bounding box center [281, 181] width 220 height 19
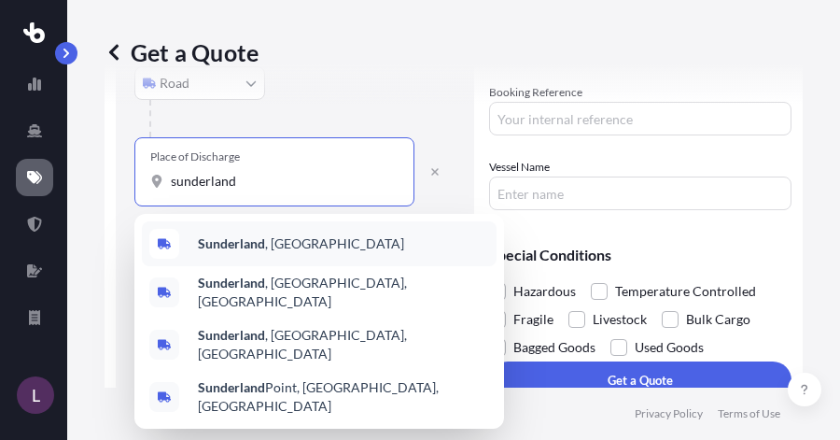
click at [281, 249] on span "[GEOGRAPHIC_DATA] , [GEOGRAPHIC_DATA]" at bounding box center [301, 243] width 206 height 19
type input "[GEOGRAPHIC_DATA], [GEOGRAPHIC_DATA]"
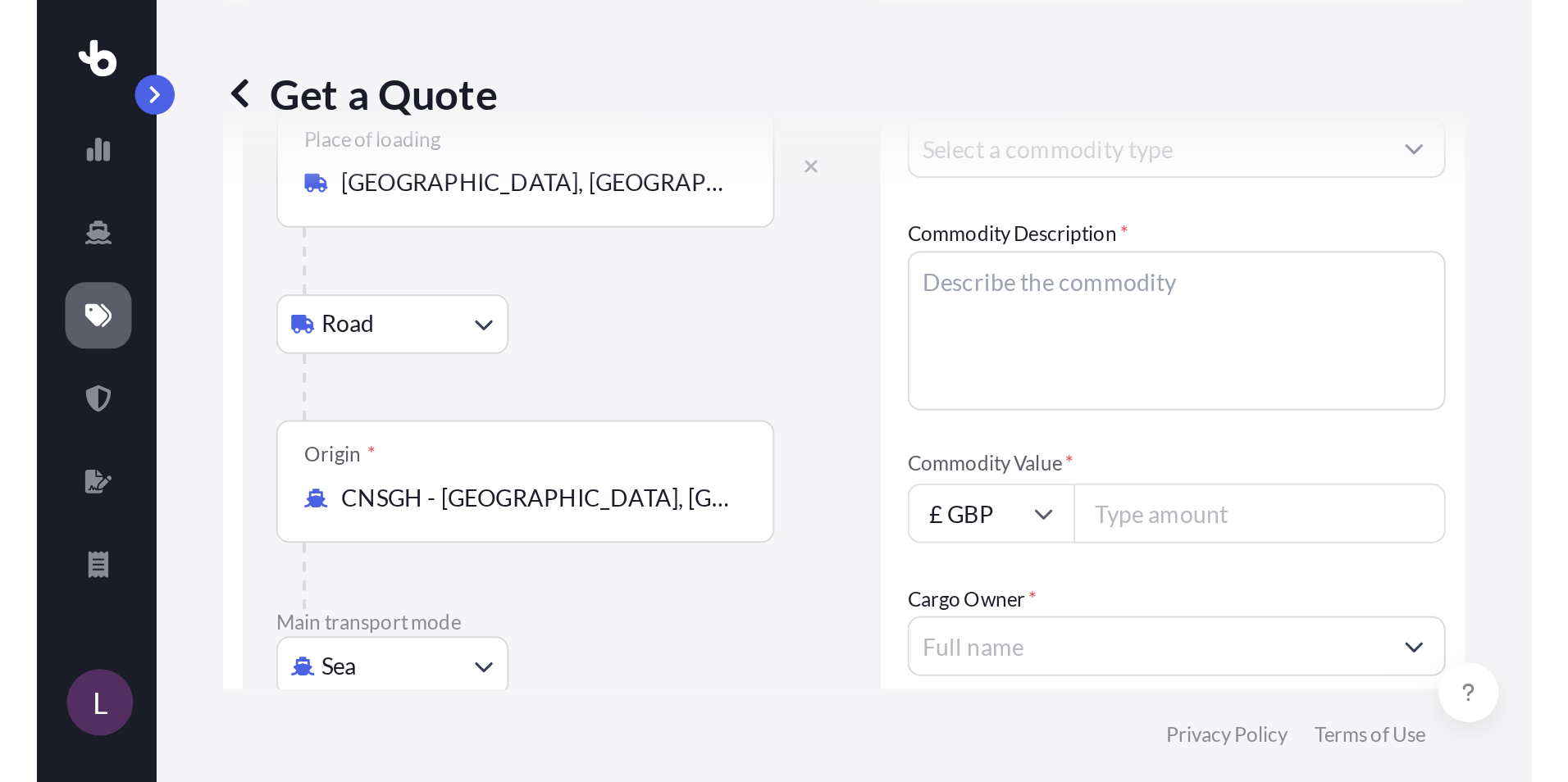
scroll to position [0, 0]
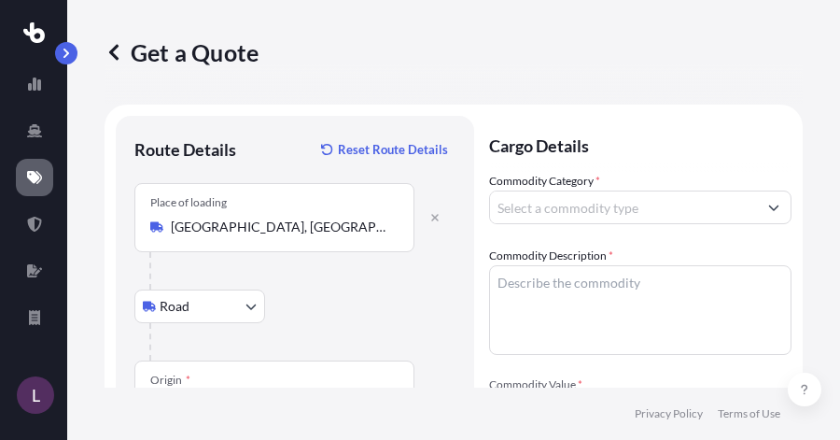
click at [573, 211] on input "Commodity Category *" at bounding box center [623, 207] width 267 height 34
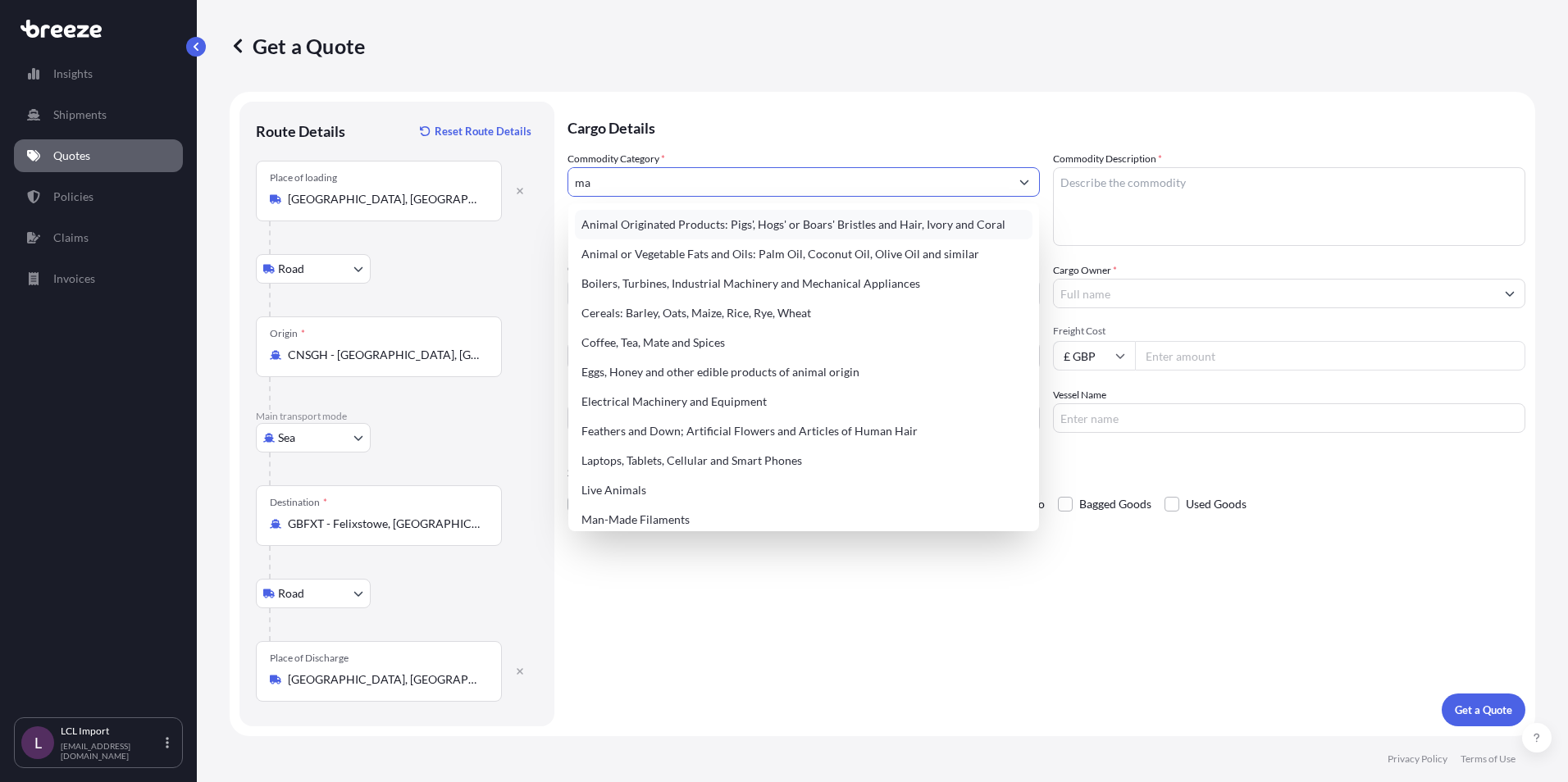
type input "m"
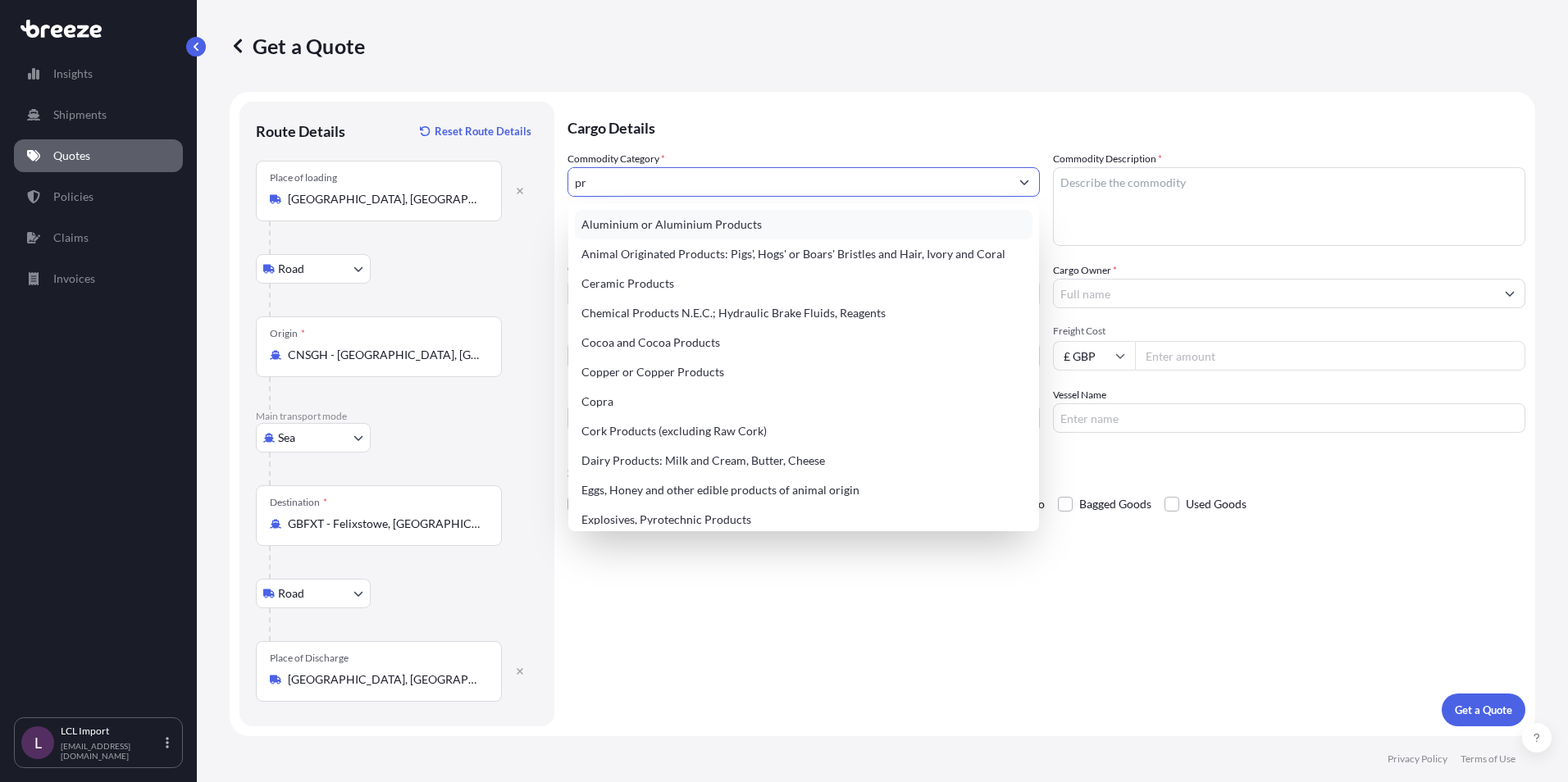
type input "p"
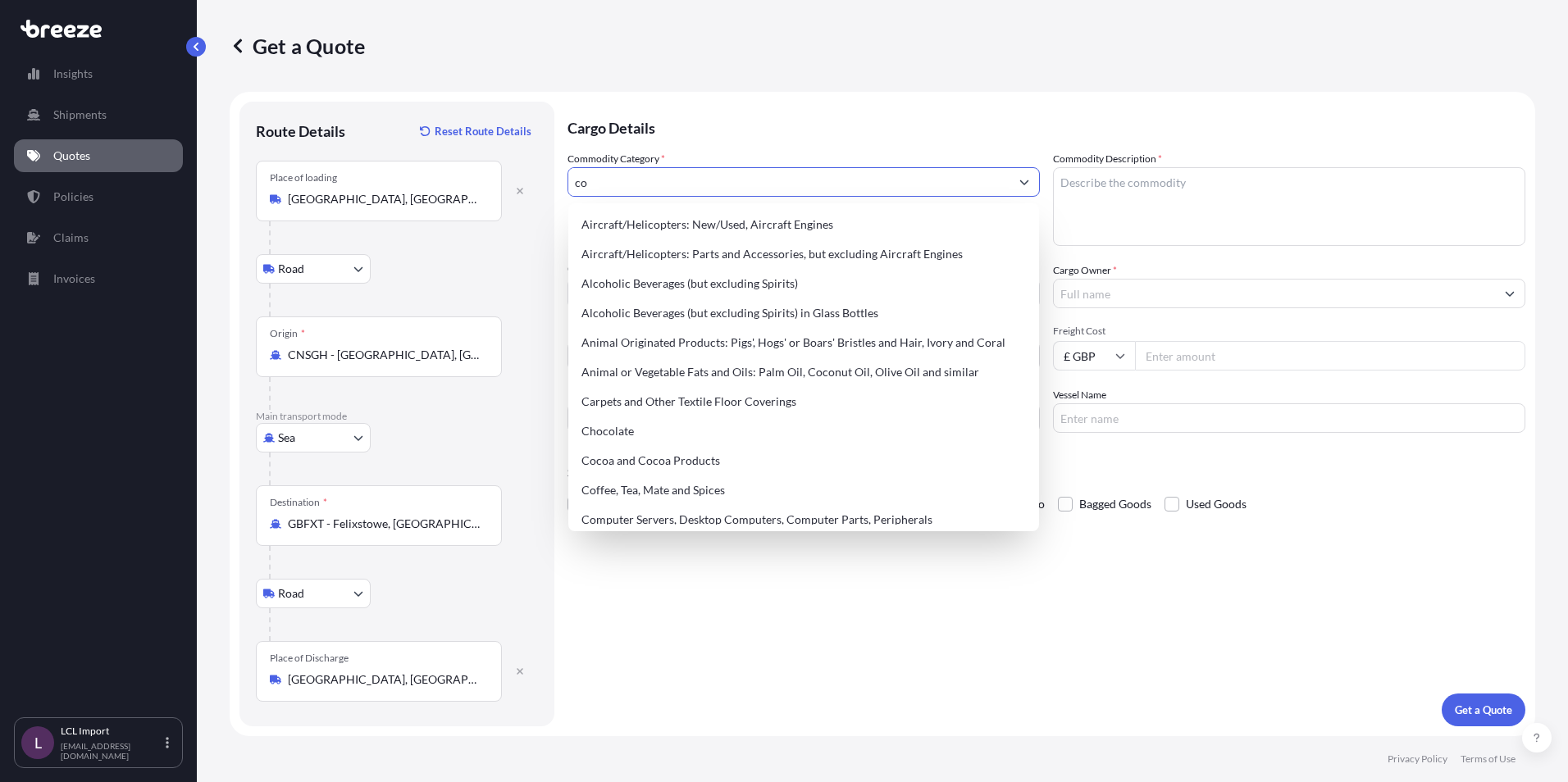
type input "c"
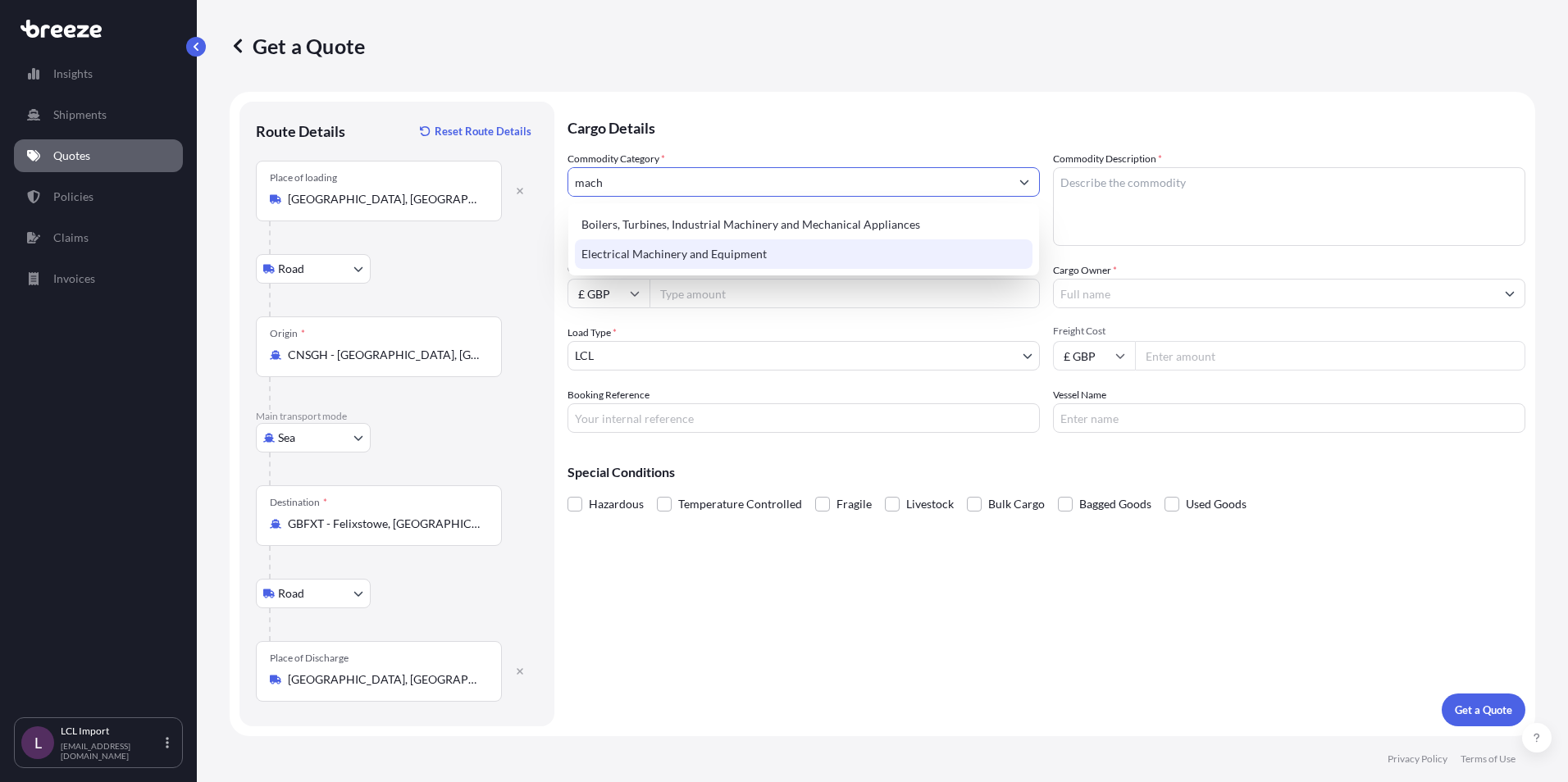
click at [692, 264] on div "Electrical Machinery and Equipment" at bounding box center [803, 255] width 458 height 30
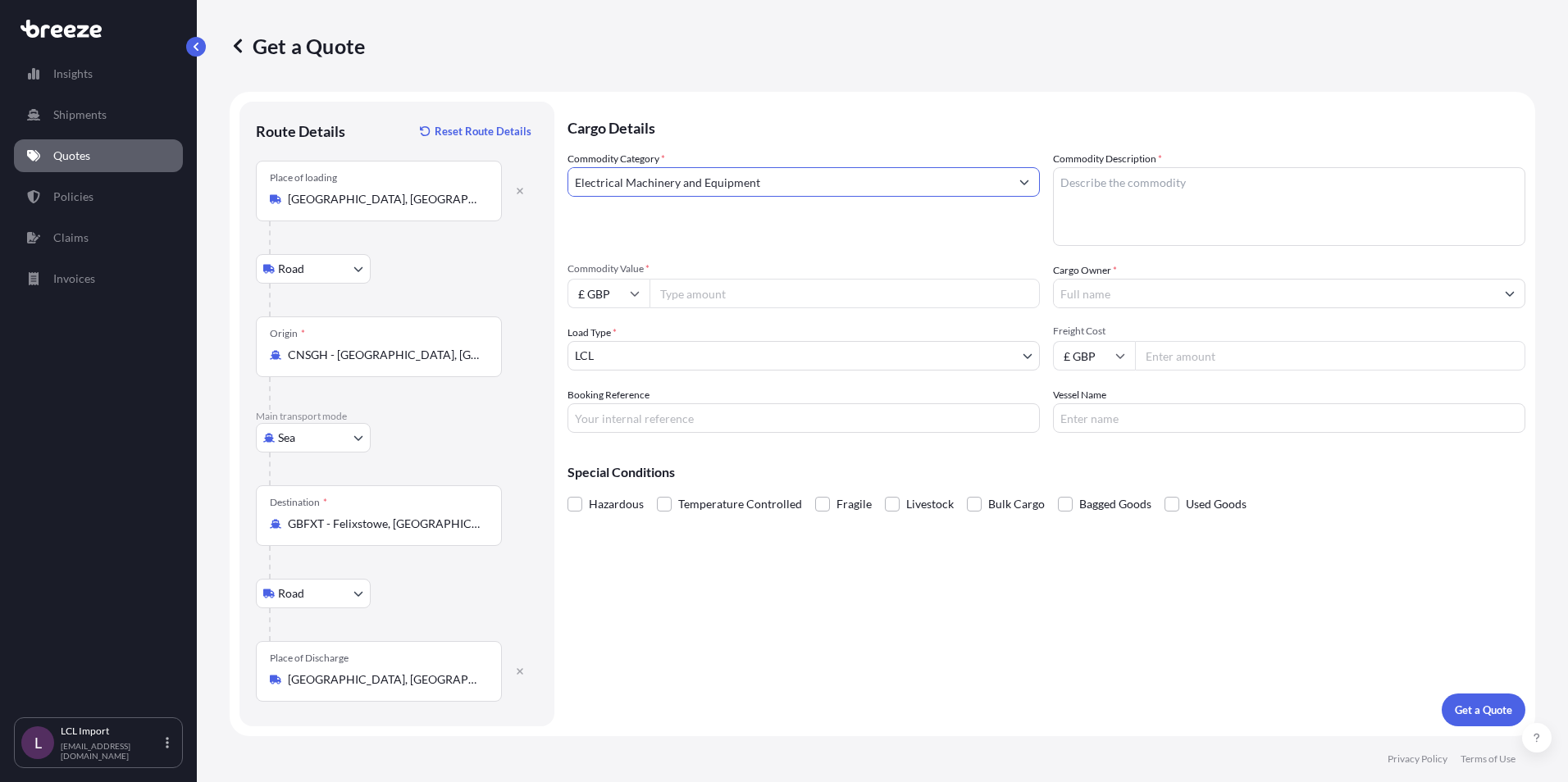
type input "Electrical Machinery and Equipment"
click at [1221, 170] on textarea "Commodity Description *" at bounding box center [1289, 206] width 473 height 79
type textarea "Copier machinery"
type input "10500"
click at [1224, 301] on input "Cargo Owner *" at bounding box center [1274, 293] width 441 height 30
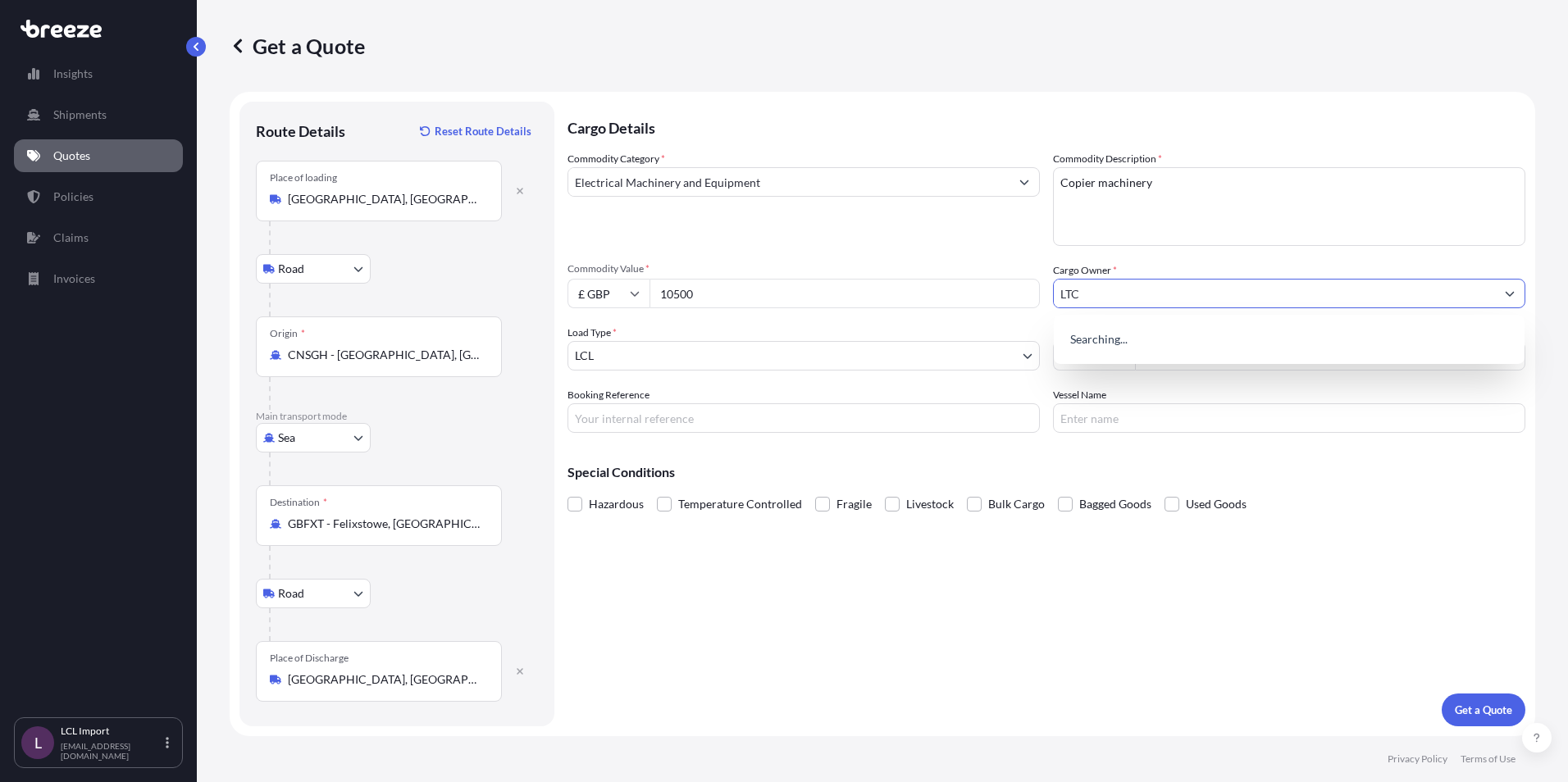
type input "LTC"
click at [677, 293] on input "10500" at bounding box center [844, 293] width 390 height 30
type input "10000"
click at [1237, 358] on input "Freight Cost" at bounding box center [1330, 356] width 390 height 30
type input "500"
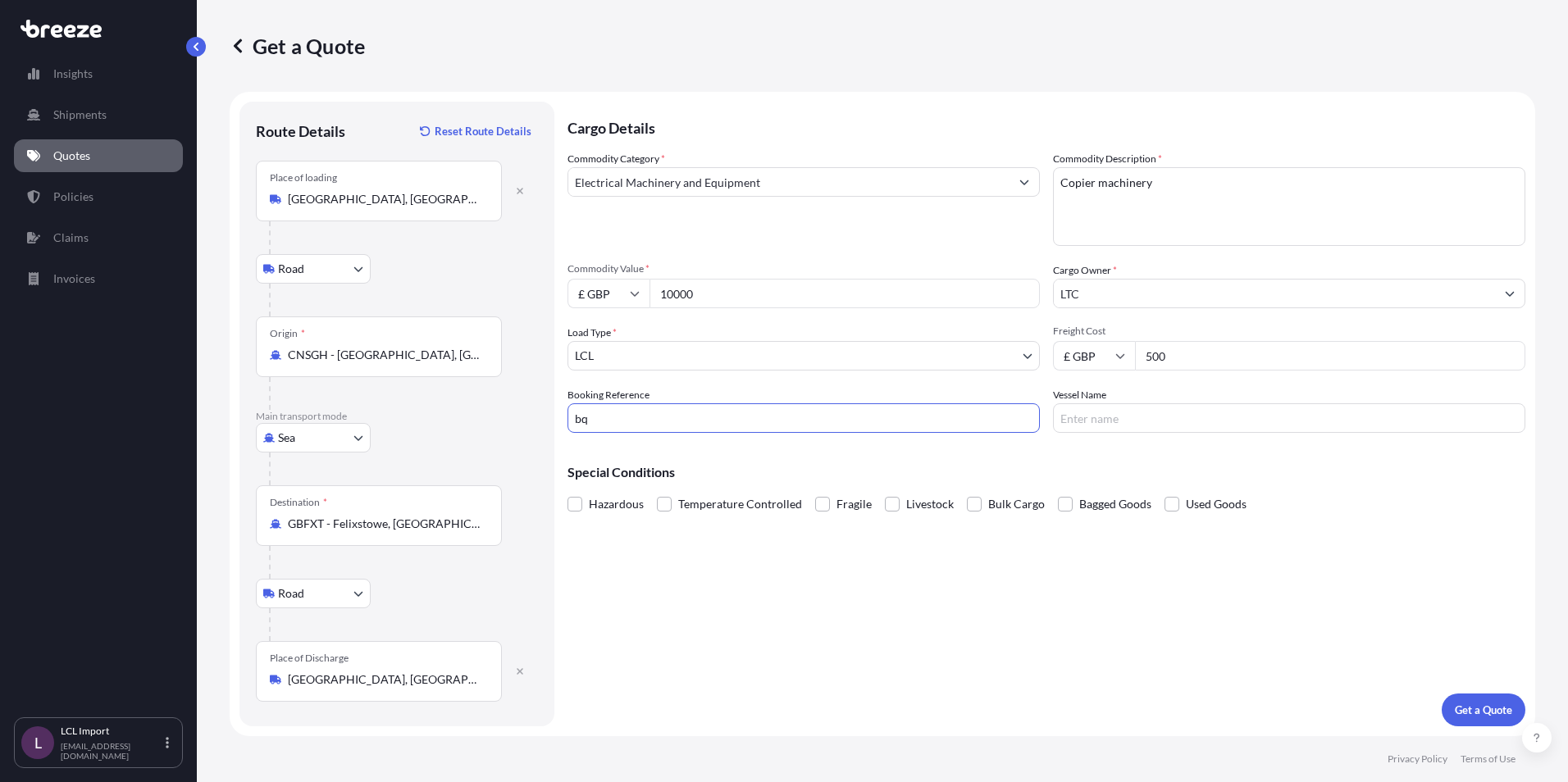
type input "b"
click at [667, 418] on input "BQT" at bounding box center [804, 418] width 473 height 30
click at [661, 427] on input "BQT" at bounding box center [804, 418] width 473 height 30
drag, startPoint x: 675, startPoint y: 422, endPoint x: 614, endPoint y: 416, distance: 61.3
click at [614, 416] on input "BQT" at bounding box center [804, 418] width 473 height 30
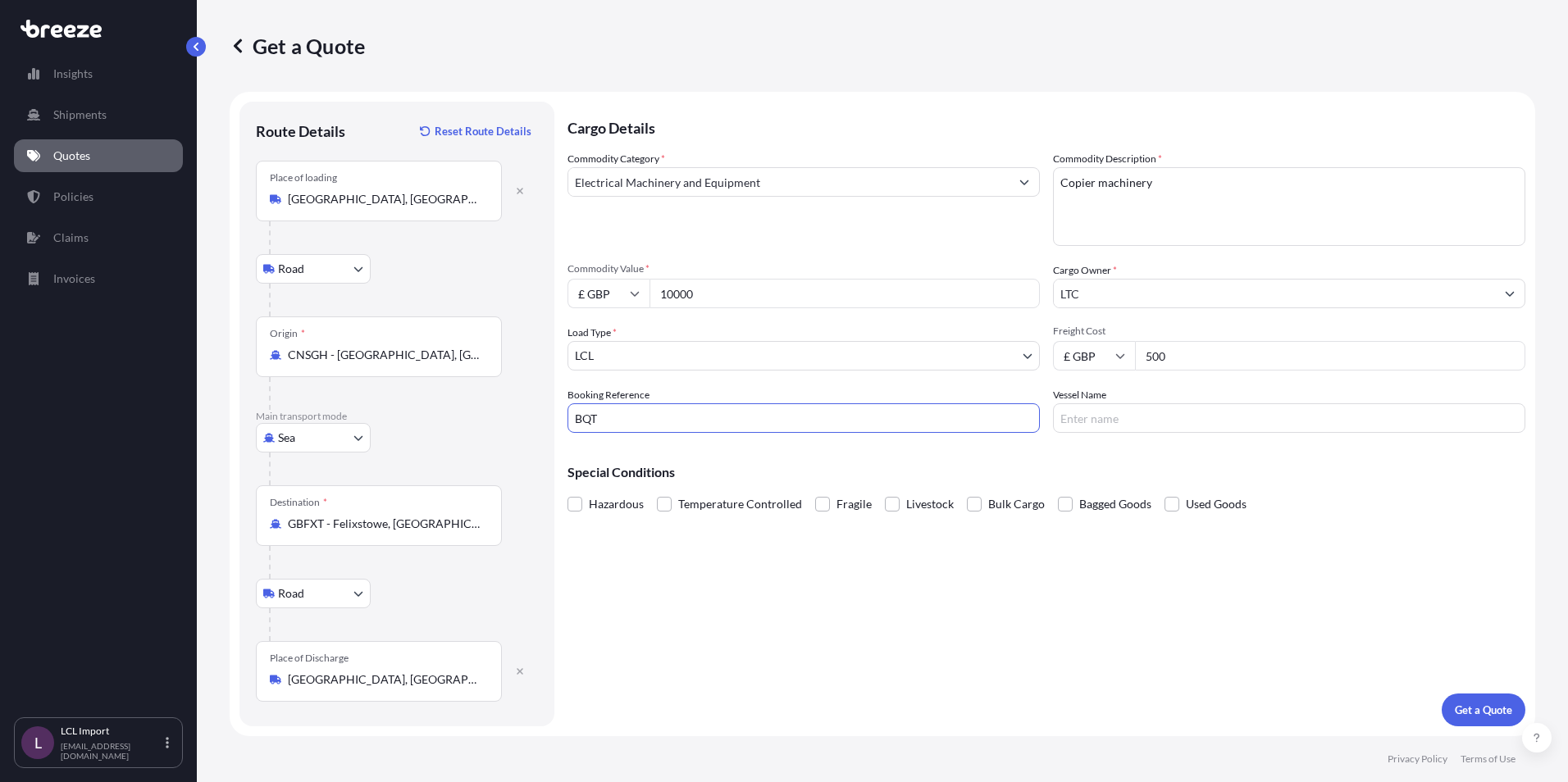
click at [639, 416] on input "BQT" at bounding box center [804, 418] width 473 height 30
drag, startPoint x: 639, startPoint y: 416, endPoint x: 630, endPoint y: 416, distance: 9.0
click at [632, 416] on input "BQT" at bounding box center [804, 418] width 473 height 30
drag, startPoint x: 666, startPoint y: 418, endPoint x: 675, endPoint y: 416, distance: 9.2
click at [666, 418] on input "BQT" at bounding box center [804, 418] width 473 height 30
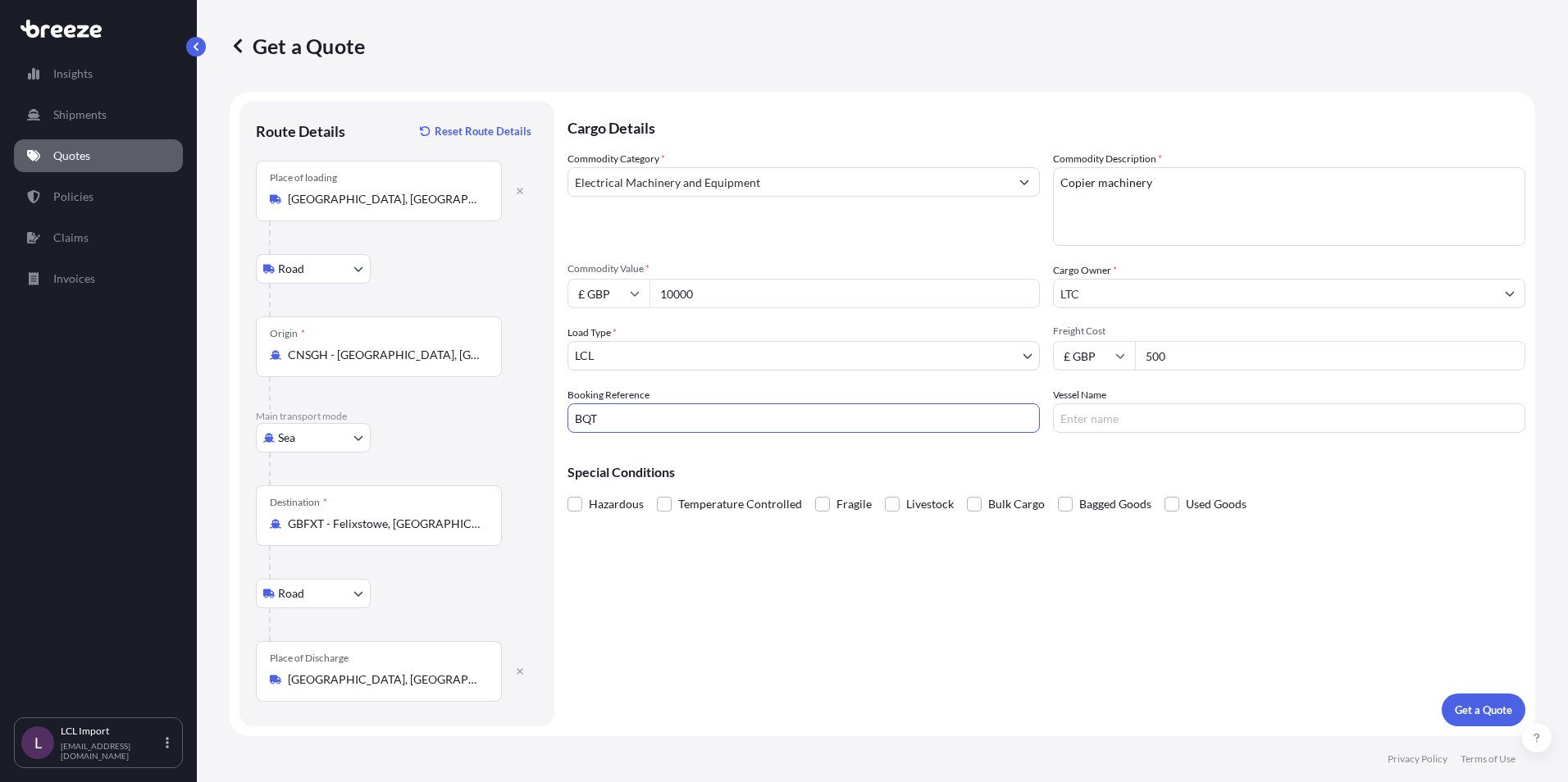
click at [676, 416] on input "BQT" at bounding box center [804, 418] width 473 height 30
type input "B"
paste input "2528284"
click at [589, 418] on input "bqt2528284" at bounding box center [804, 418] width 473 height 30
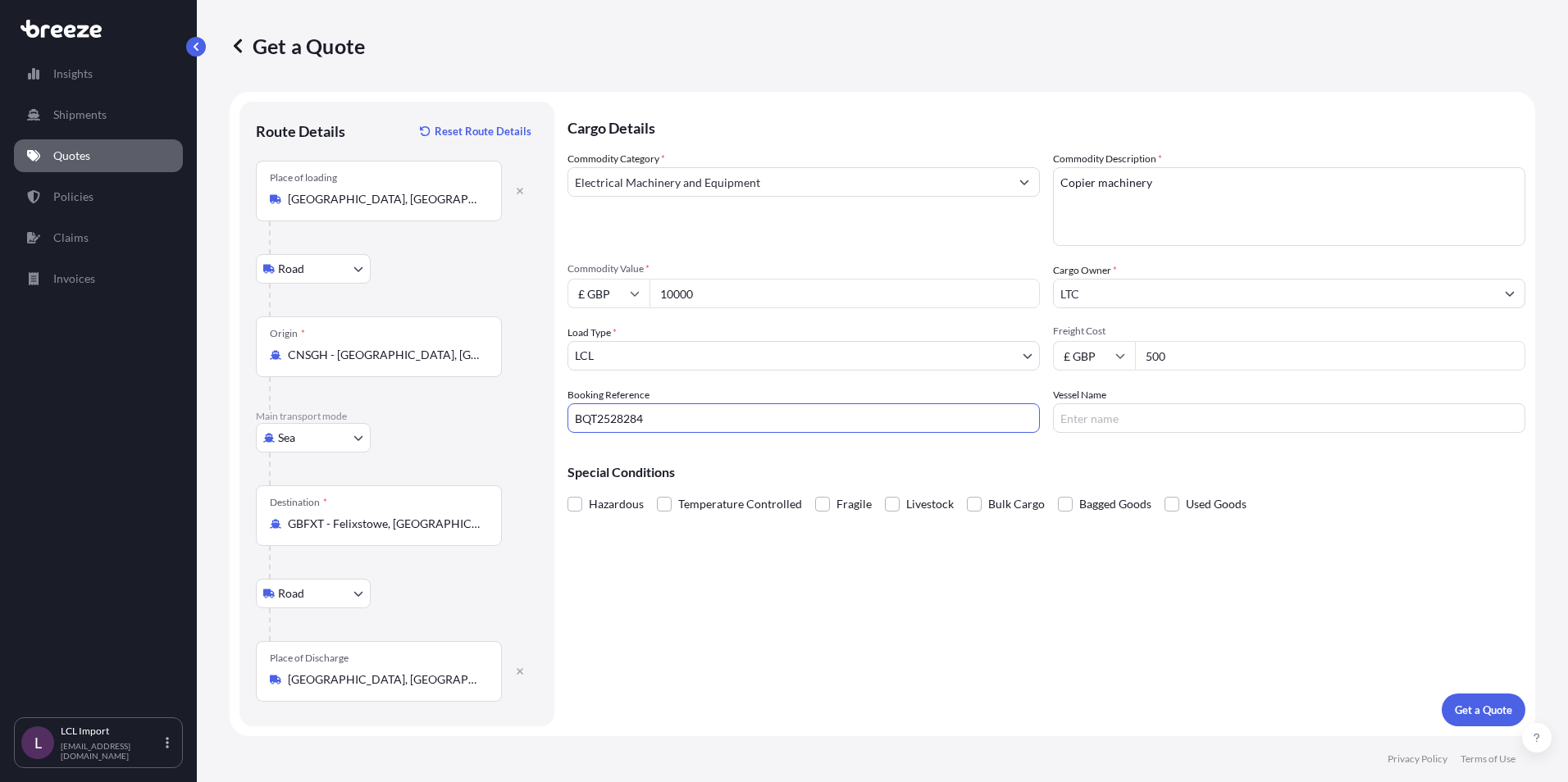
type input "BQT2528284"
click at [1162, 424] on input "Vessel Name" at bounding box center [1289, 418] width 473 height 30
click at [1484, 712] on p "Get a Quote" at bounding box center [1483, 710] width 57 height 17
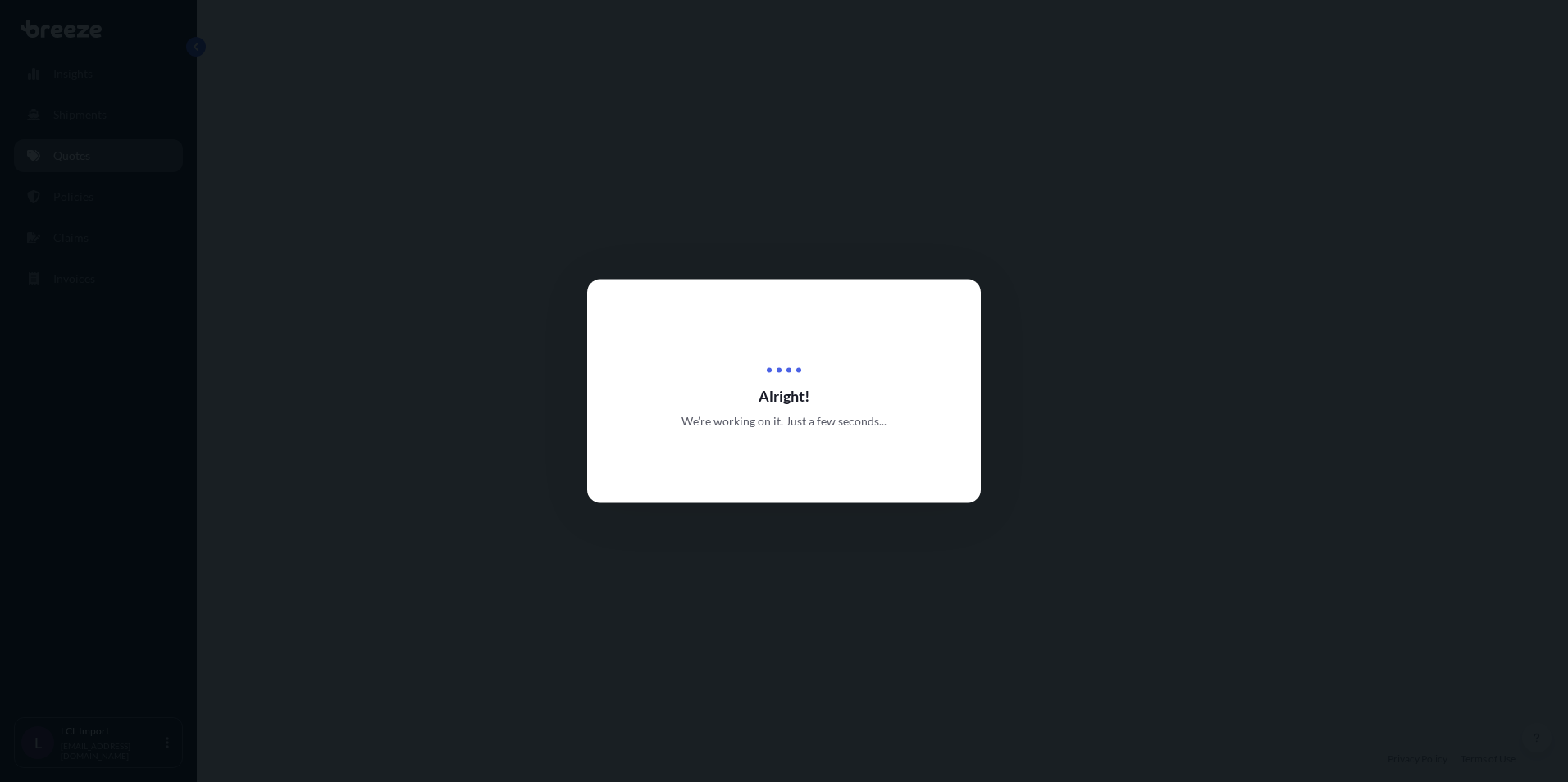
select select "Road"
select select "Sea"
select select "Road"
select select "1"
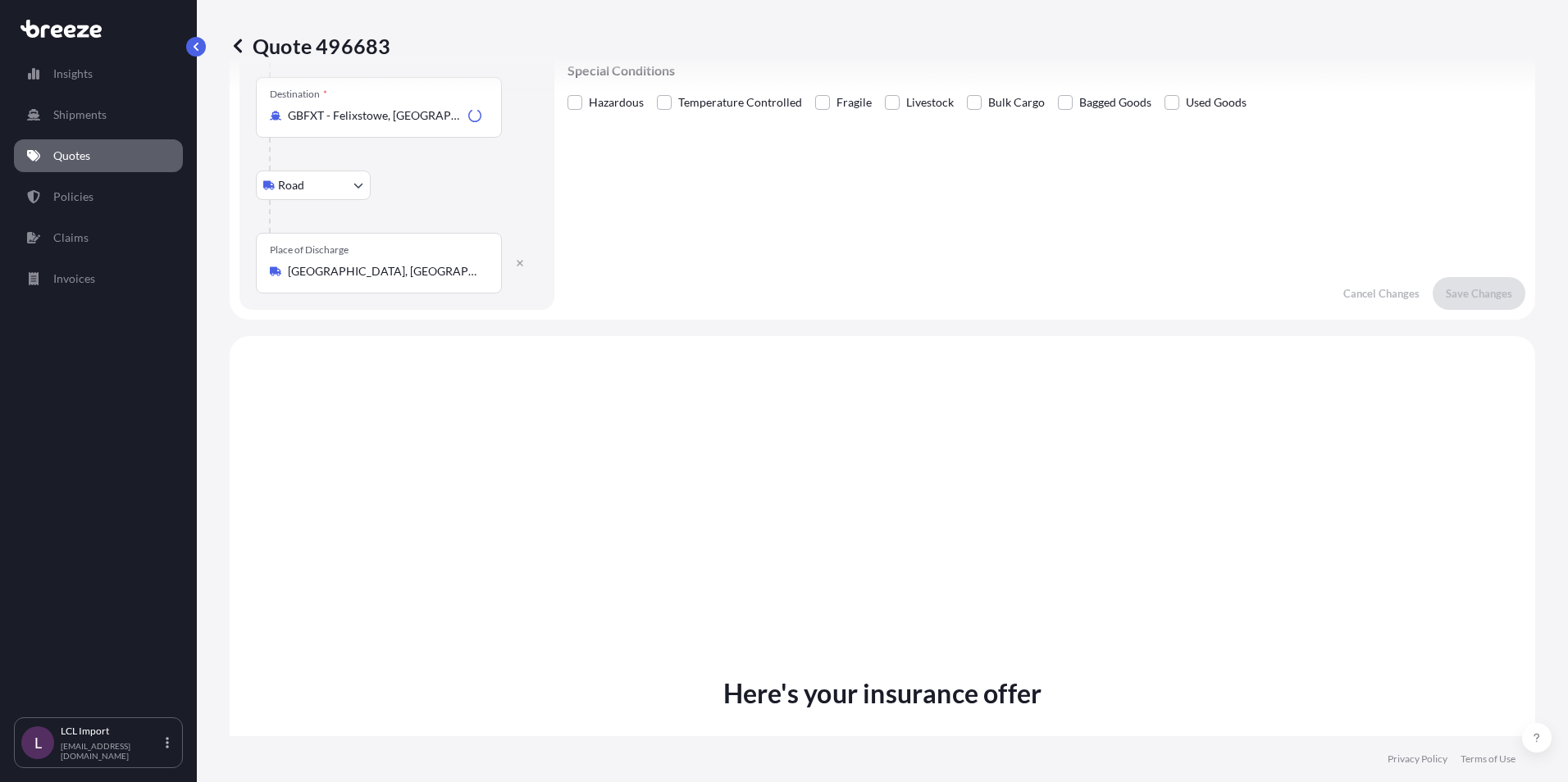
scroll to position [656, 0]
